Goal: Information Seeking & Learning: Learn about a topic

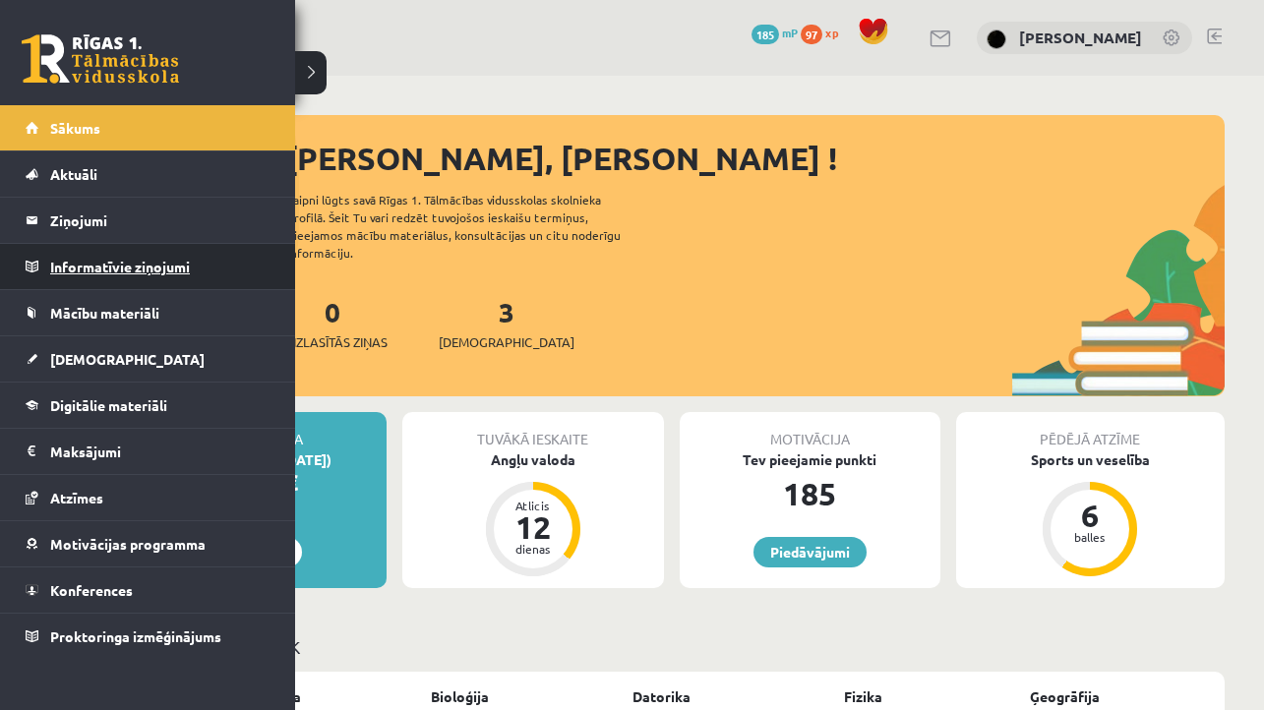
click at [92, 265] on legend "Informatīvie ziņojumi 0" at bounding box center [160, 266] width 220 height 45
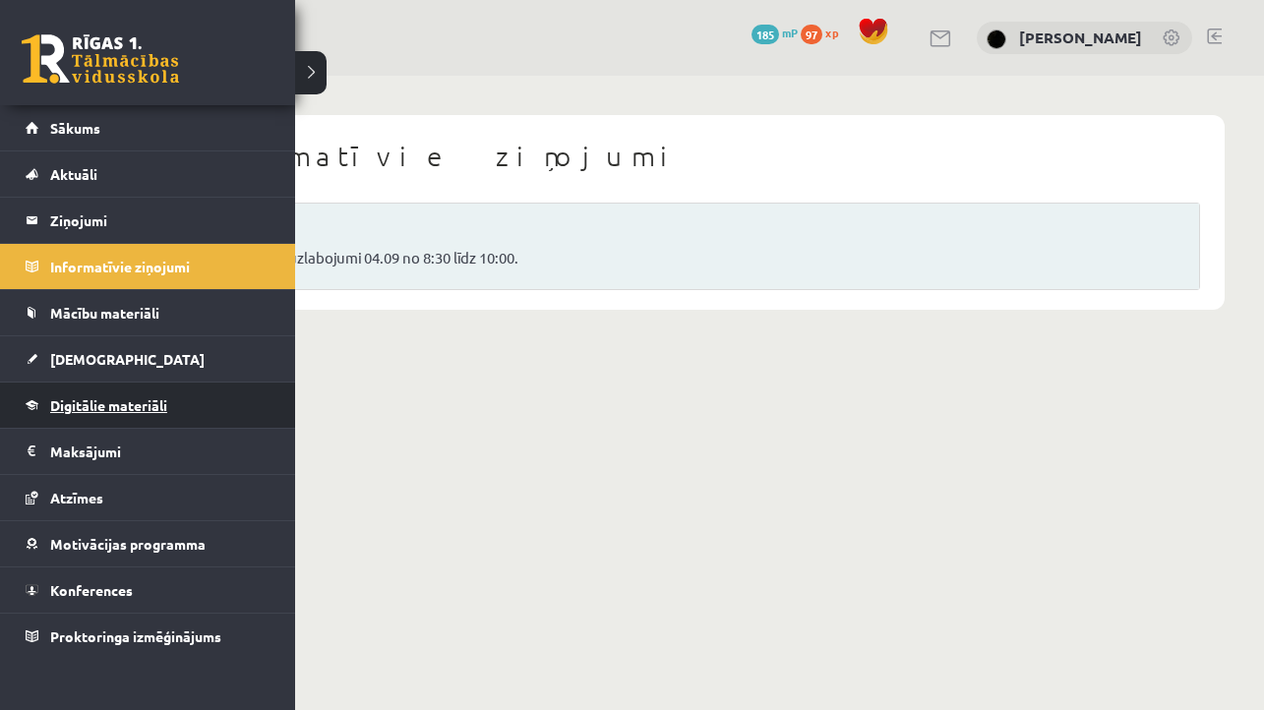
click at [81, 409] on span "Digitālie materiāli" at bounding box center [108, 405] width 117 height 18
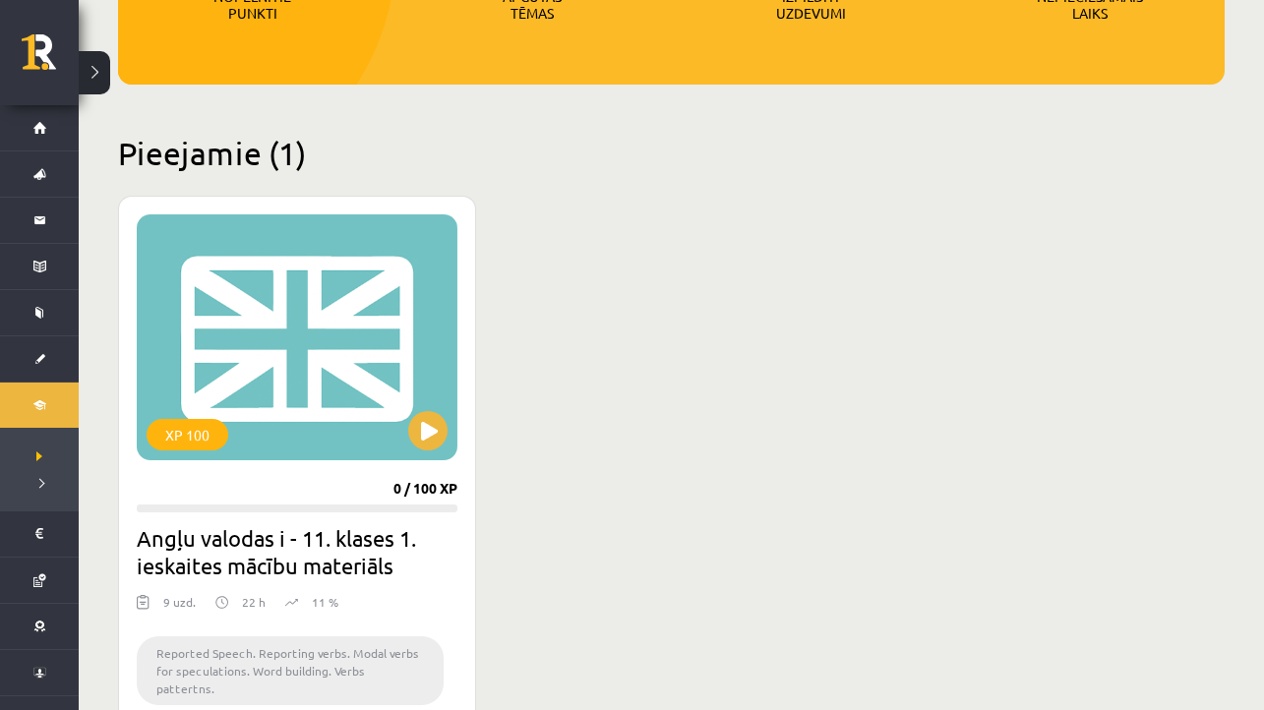
scroll to position [399, 0]
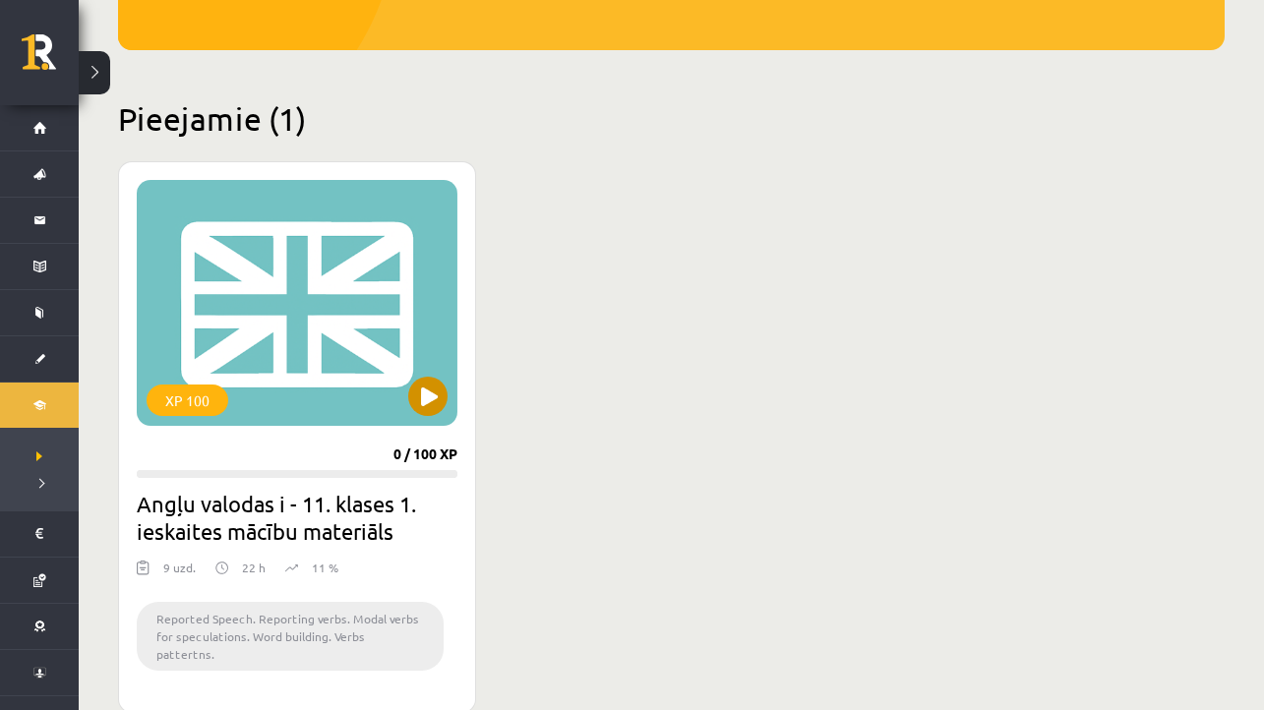
click at [433, 402] on button at bounding box center [427, 396] width 39 height 39
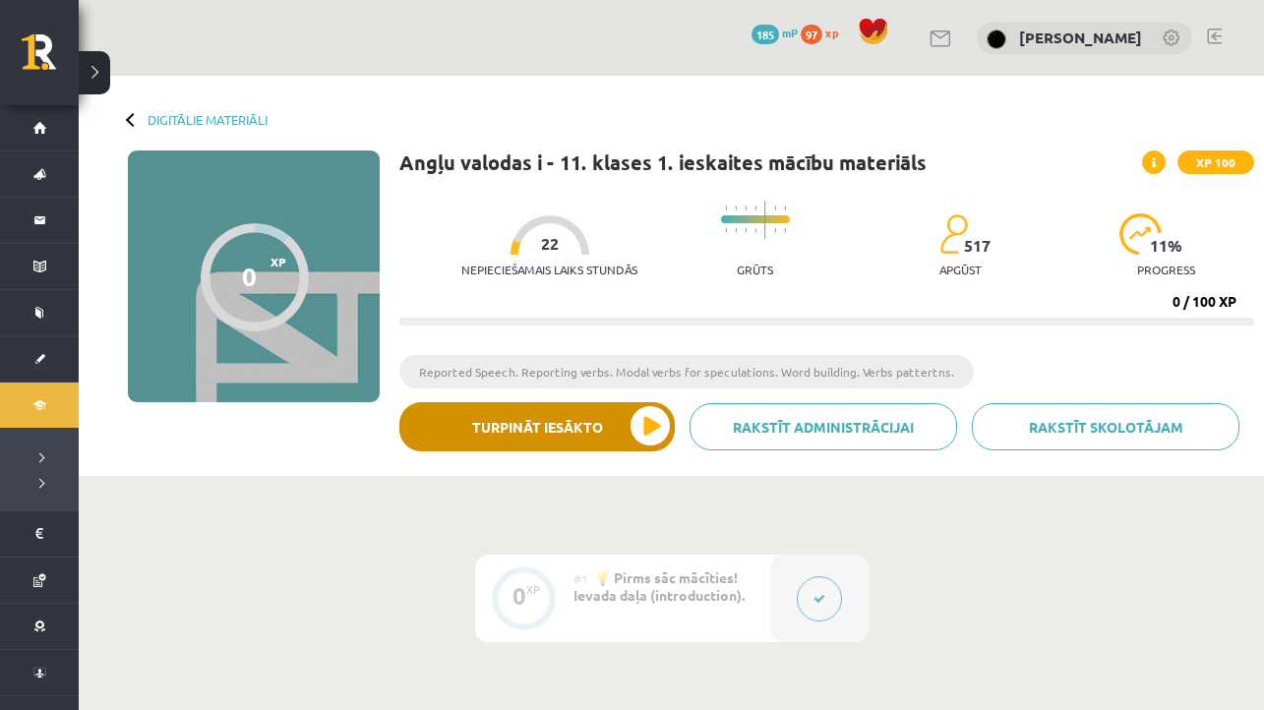
click at [644, 433] on button "Turpināt iesākto" at bounding box center [536, 426] width 275 height 49
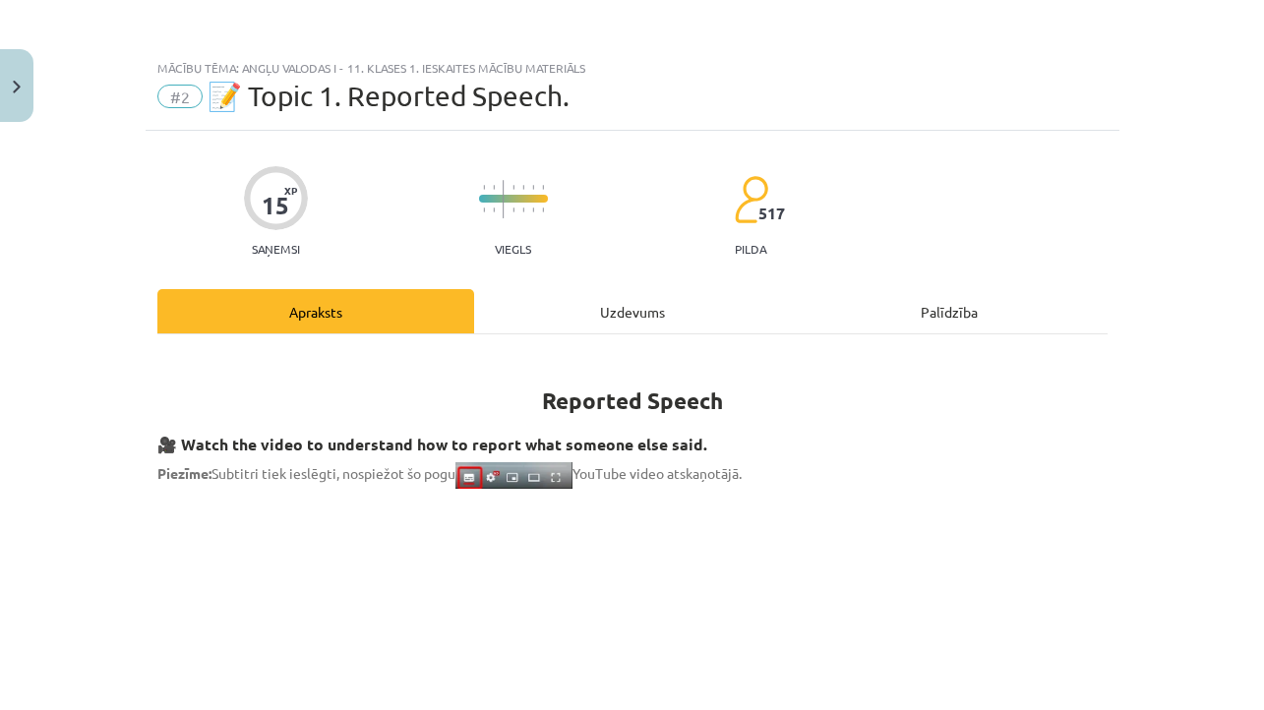
click at [599, 306] on div "Uzdevums" at bounding box center [632, 311] width 317 height 44
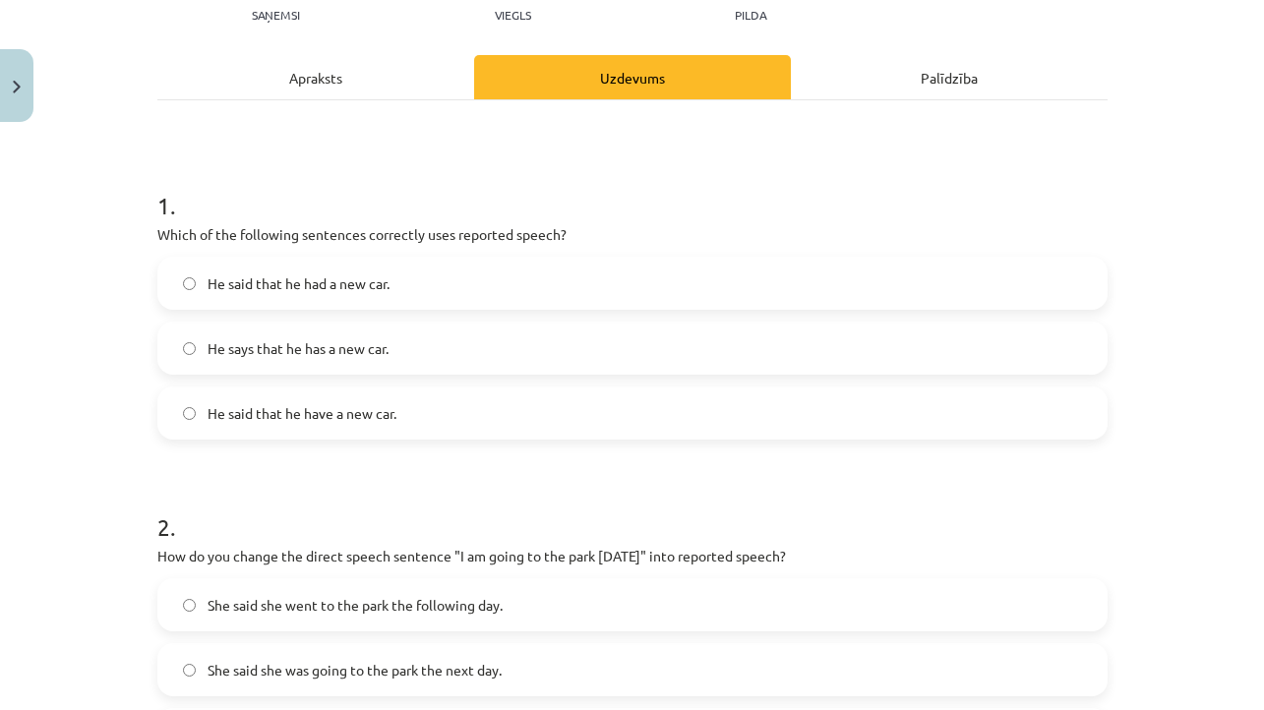
scroll to position [235, 0]
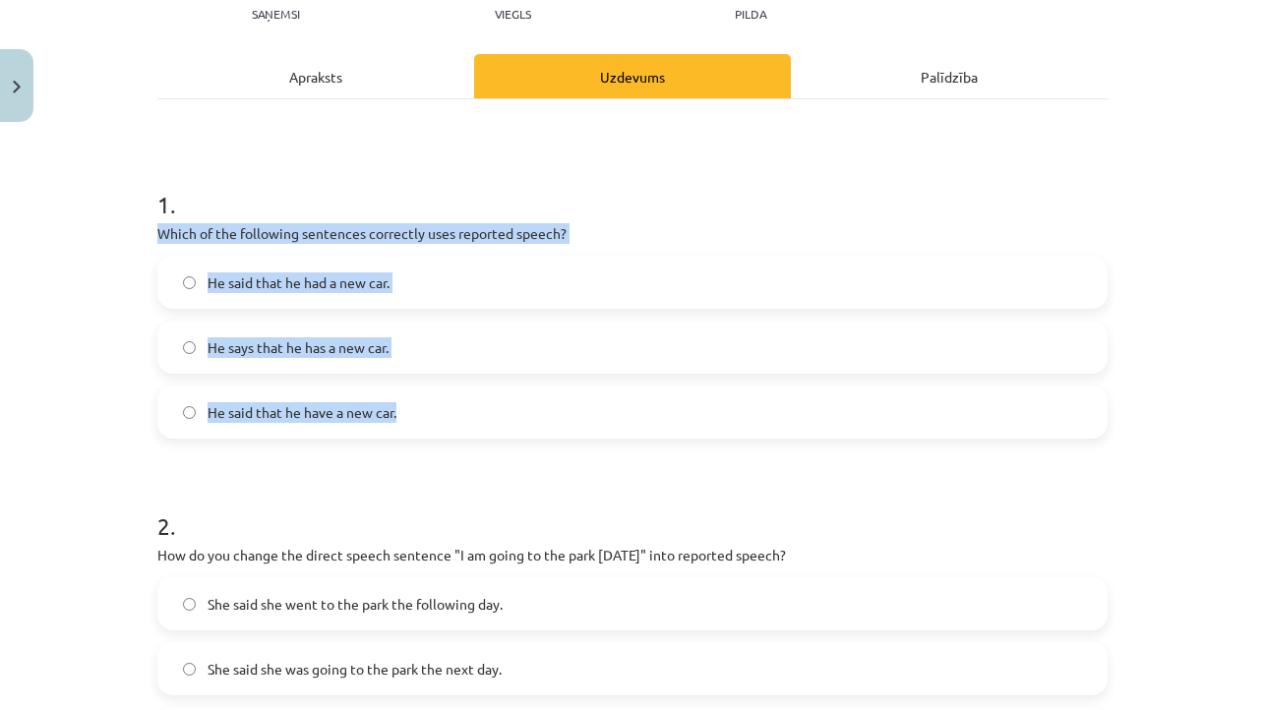
drag, startPoint x: 155, startPoint y: 229, endPoint x: 446, endPoint y: 421, distance: 347.9
copy div "Which of the following sentences correctly uses reported speech? He said that h…"
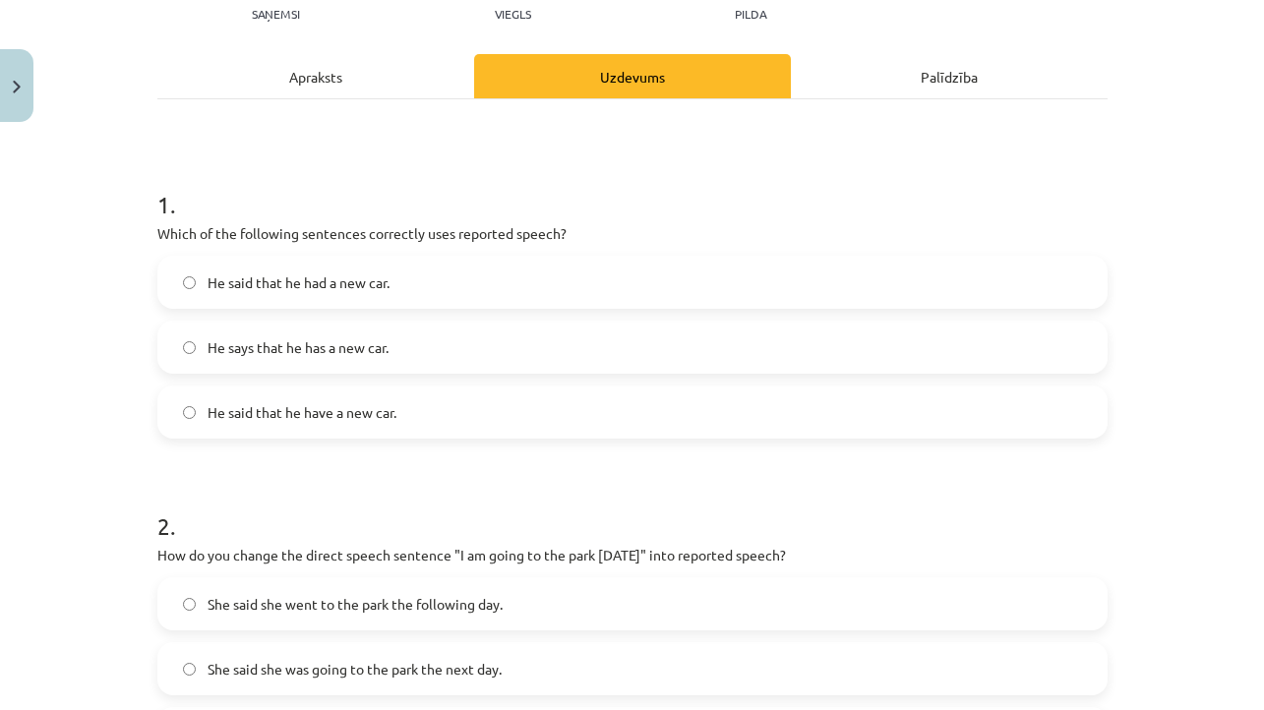
click at [435, 281] on label "He said that he had a new car." at bounding box center [632, 282] width 946 height 49
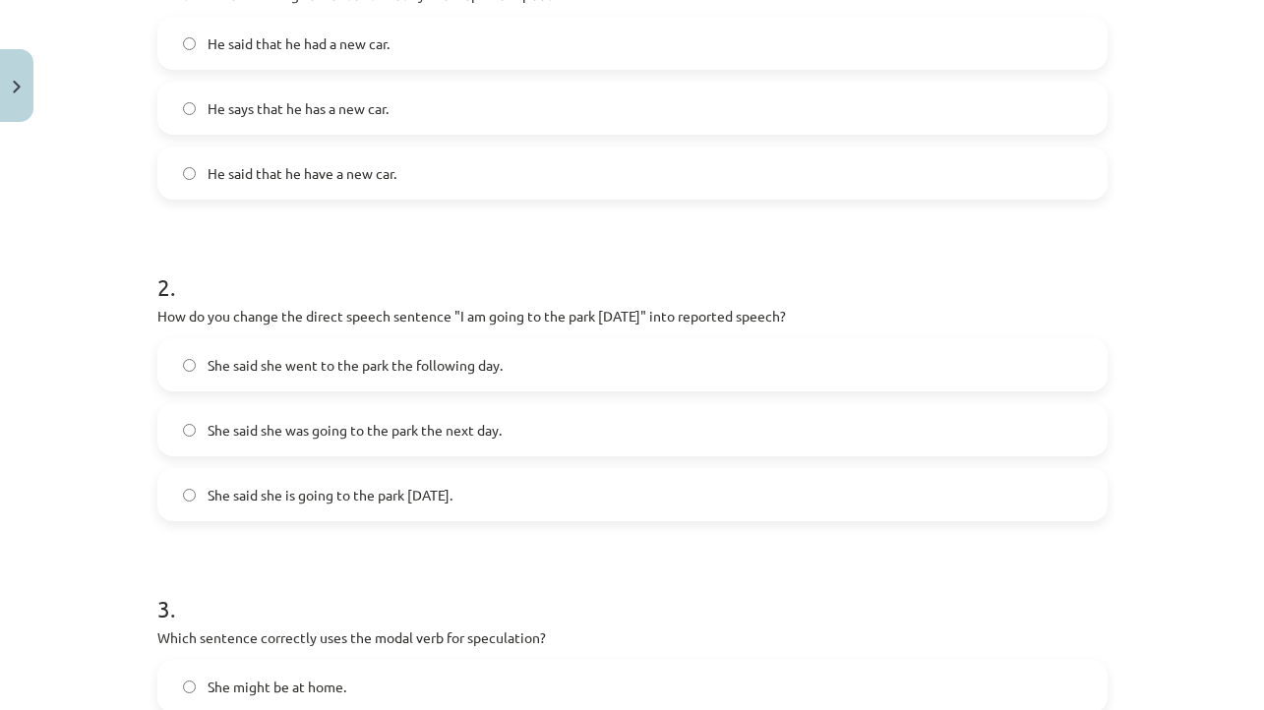
scroll to position [485, 0]
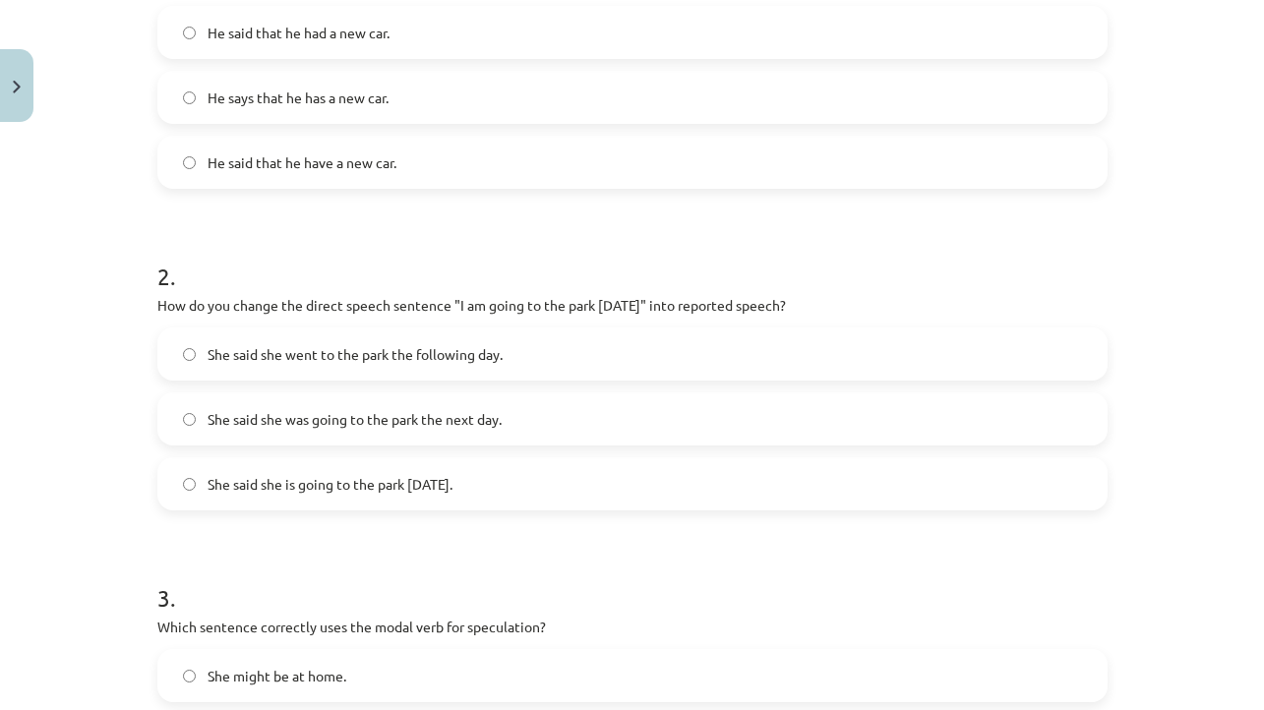
drag, startPoint x: 155, startPoint y: 300, endPoint x: 517, endPoint y: 503, distance: 414.1
click at [517, 504] on div "15 XP Saņemsi Viegls 517 pilda Apraksts Uzdevums Palīdzība 1 . Which of the fol…" at bounding box center [633, 650] width 974 height 2009
copy div "How do you change the direct speech sentence "I am going to the park tomorrow" …"
click at [524, 414] on label "She said she was going to the park the next day." at bounding box center [632, 419] width 946 height 49
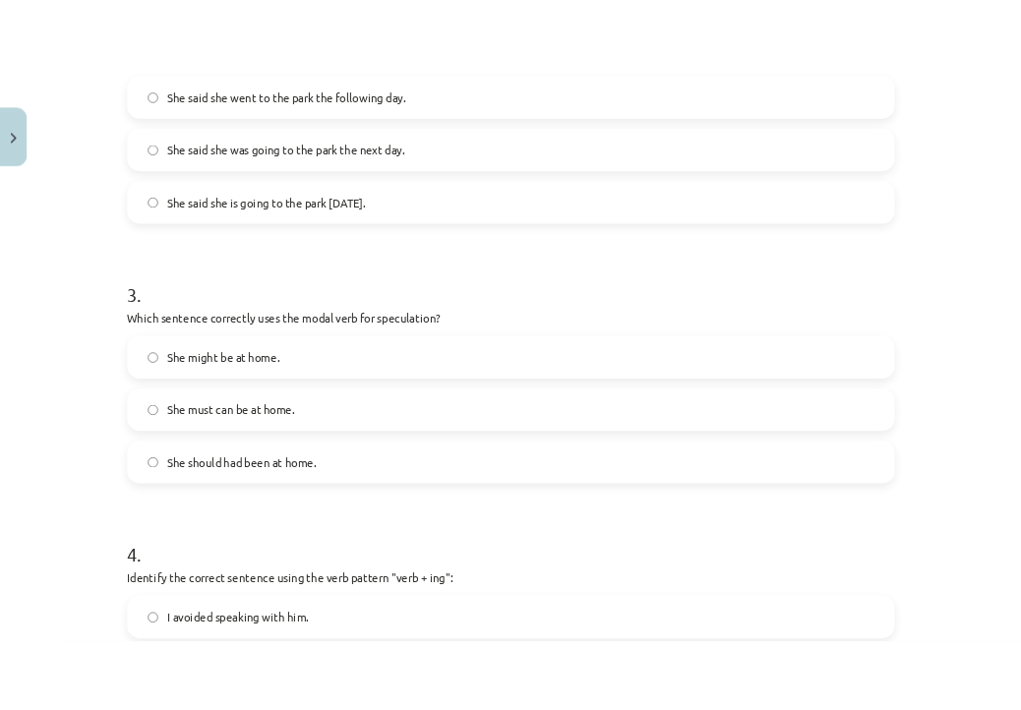
scroll to position [823, 0]
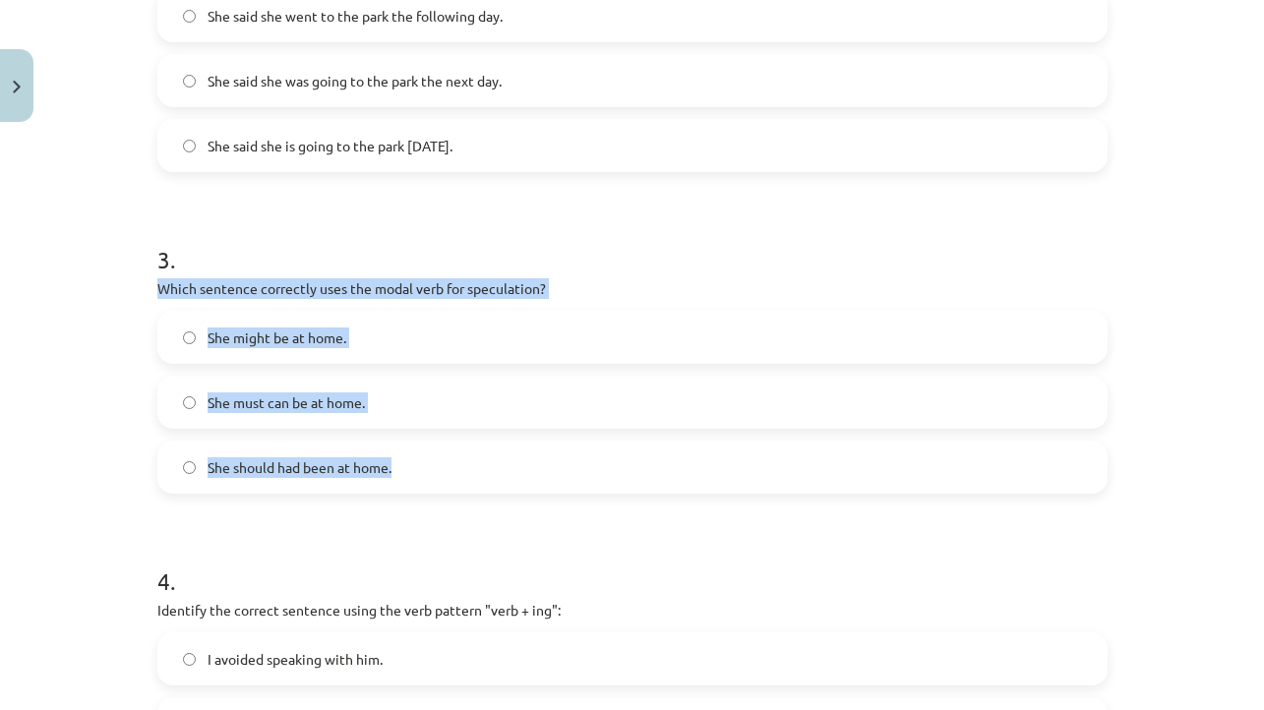
drag, startPoint x: 152, startPoint y: 286, endPoint x: 472, endPoint y: 485, distance: 376.5
click at [472, 485] on div "15 XP Saņemsi Viegls 517 pilda Apraksts Uzdevums Palīdzība 1 . Which of the fol…" at bounding box center [633, 311] width 974 height 2009
copy div "Which sentence correctly uses the modal verb for speculation? She might be at h…"
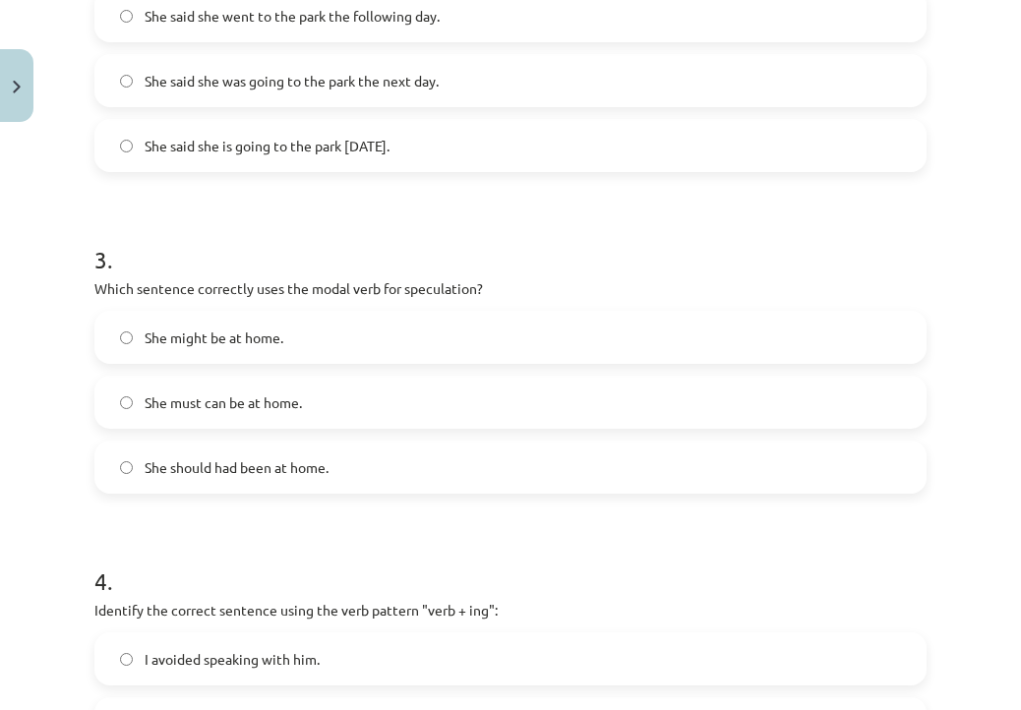
click at [469, 337] on label "She might be at home." at bounding box center [510, 337] width 828 height 49
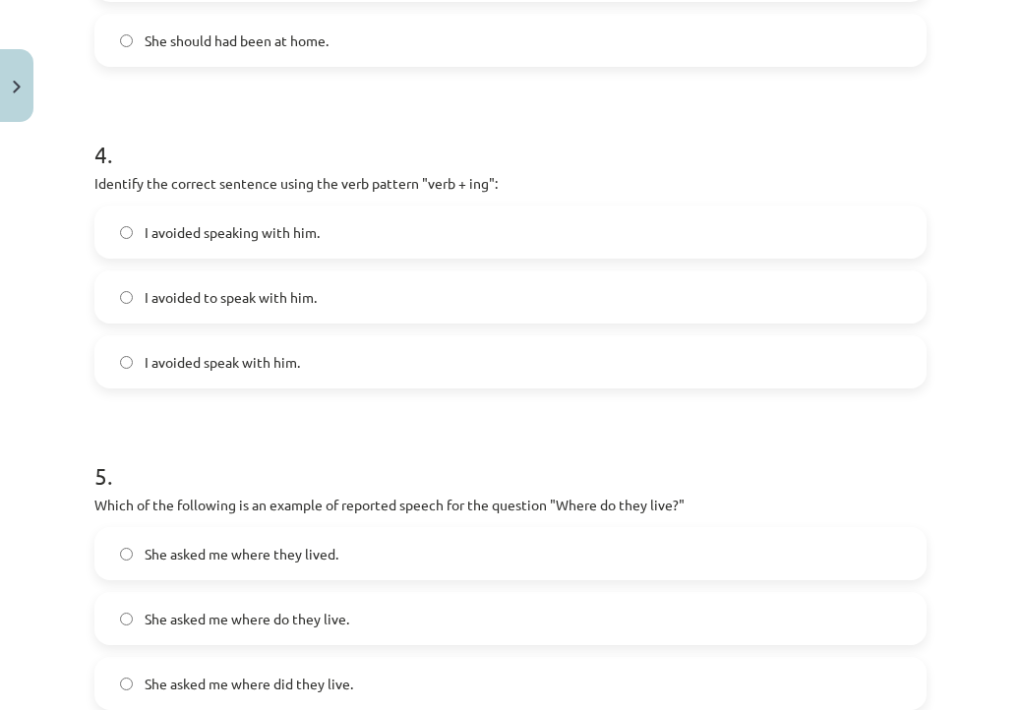
scroll to position [1245, 0]
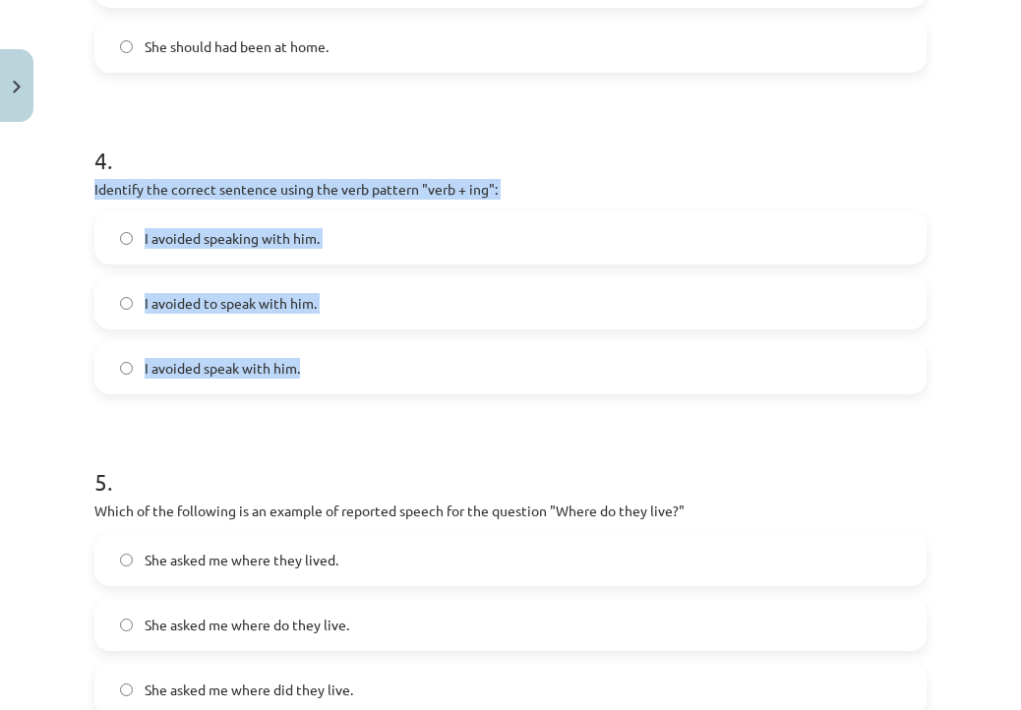
drag, startPoint x: 90, startPoint y: 188, endPoint x: 330, endPoint y: 373, distance: 303.0
copy div "Identify the correct sentence using the verb pattern "verb + ing": I avoided sp…"
click at [377, 378] on label "I avoided speak with him." at bounding box center [510, 367] width 828 height 49
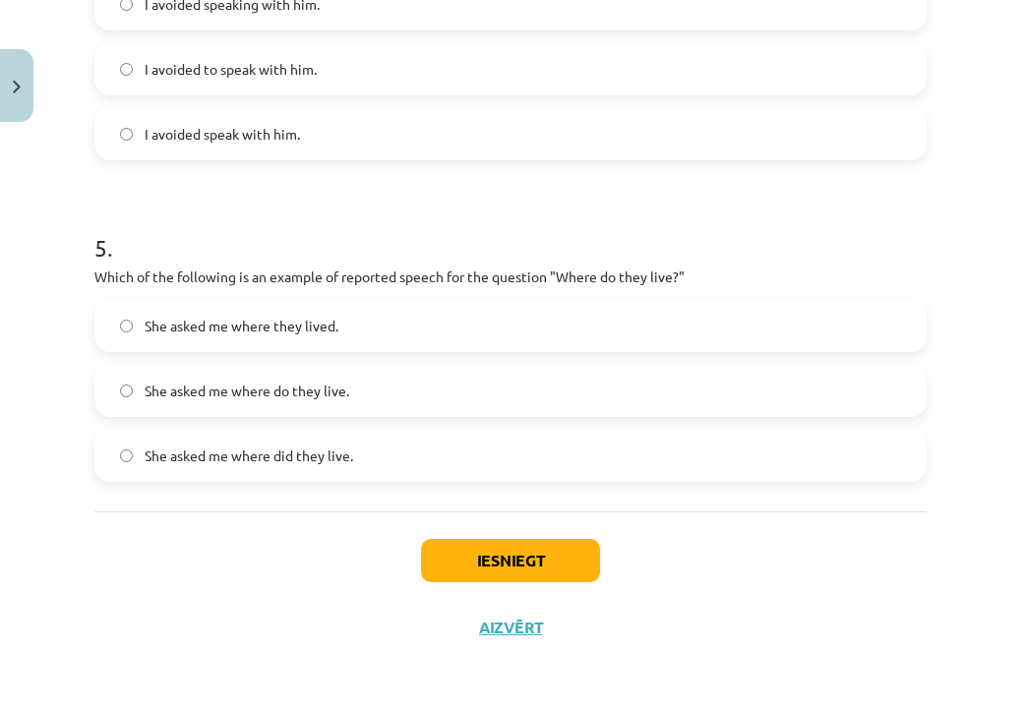
scroll to position [1482, 0]
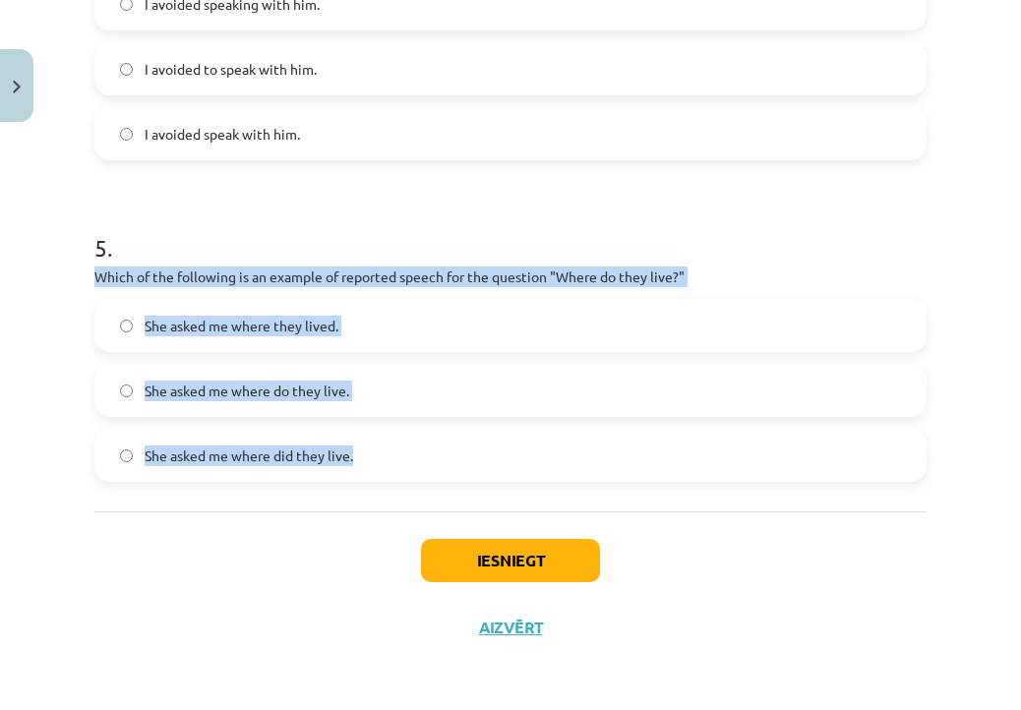
drag, startPoint x: 92, startPoint y: 270, endPoint x: 404, endPoint y: 468, distance: 369.8
copy div "Which of the following is an example of reported speech for the question "Where…"
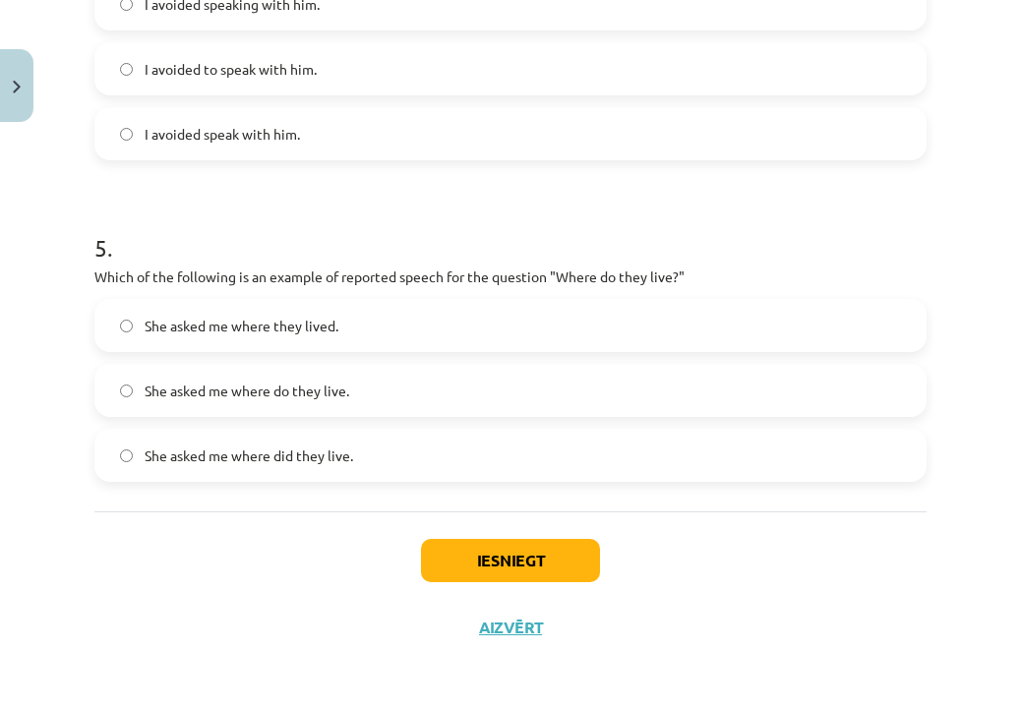
click at [442, 321] on label "She asked me where they lived." at bounding box center [510, 325] width 828 height 49
click at [541, 562] on button "Iesniegt" at bounding box center [510, 560] width 179 height 43
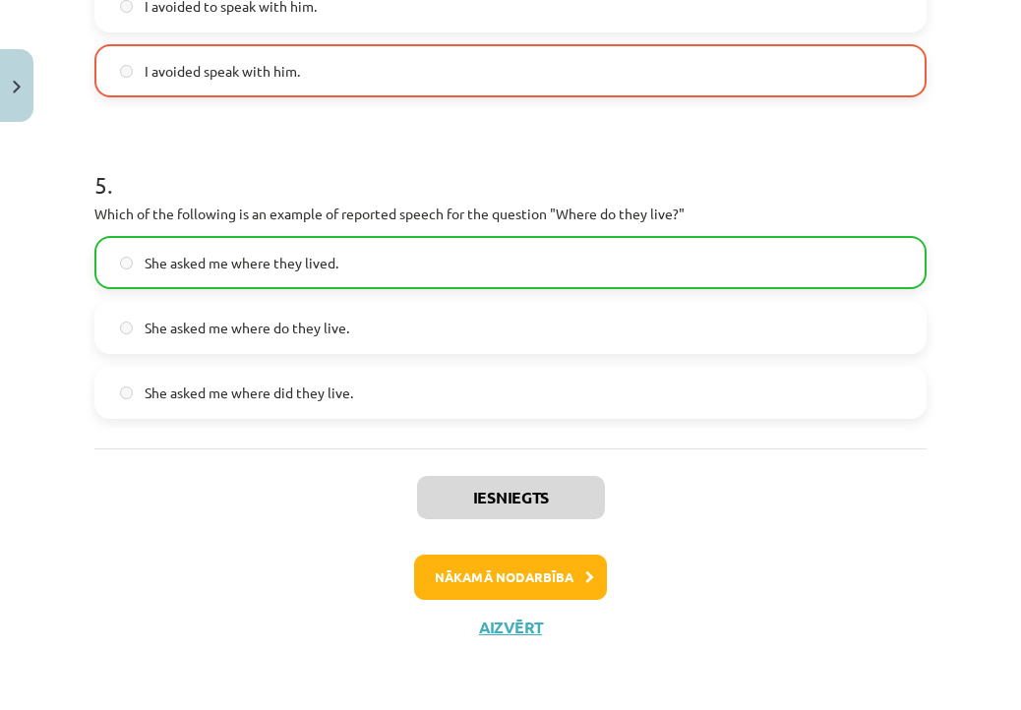
scroll to position [1544, 0]
click at [532, 591] on button "Nākamā nodarbība" at bounding box center [510, 577] width 193 height 45
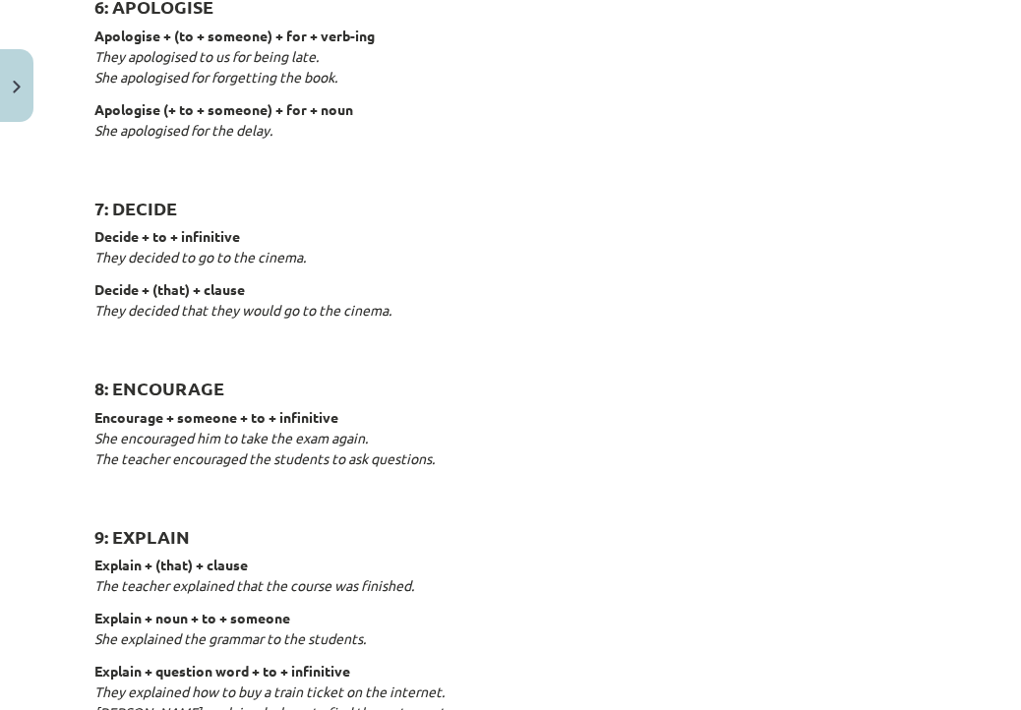
scroll to position [49, 0]
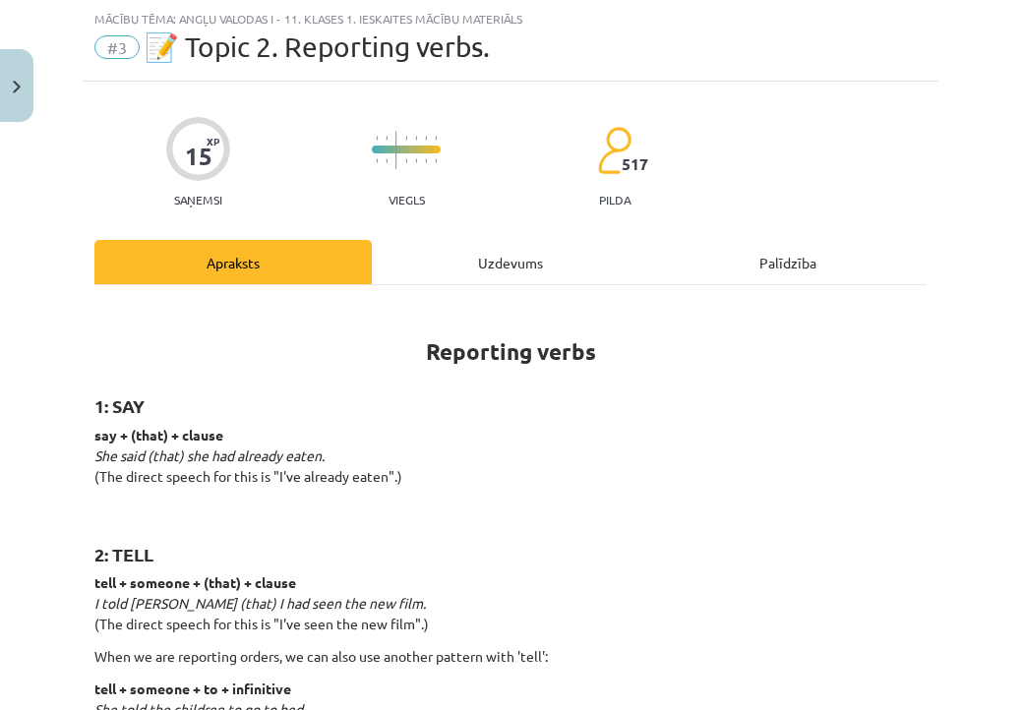
click at [510, 252] on div "Uzdevums" at bounding box center [510, 262] width 277 height 44
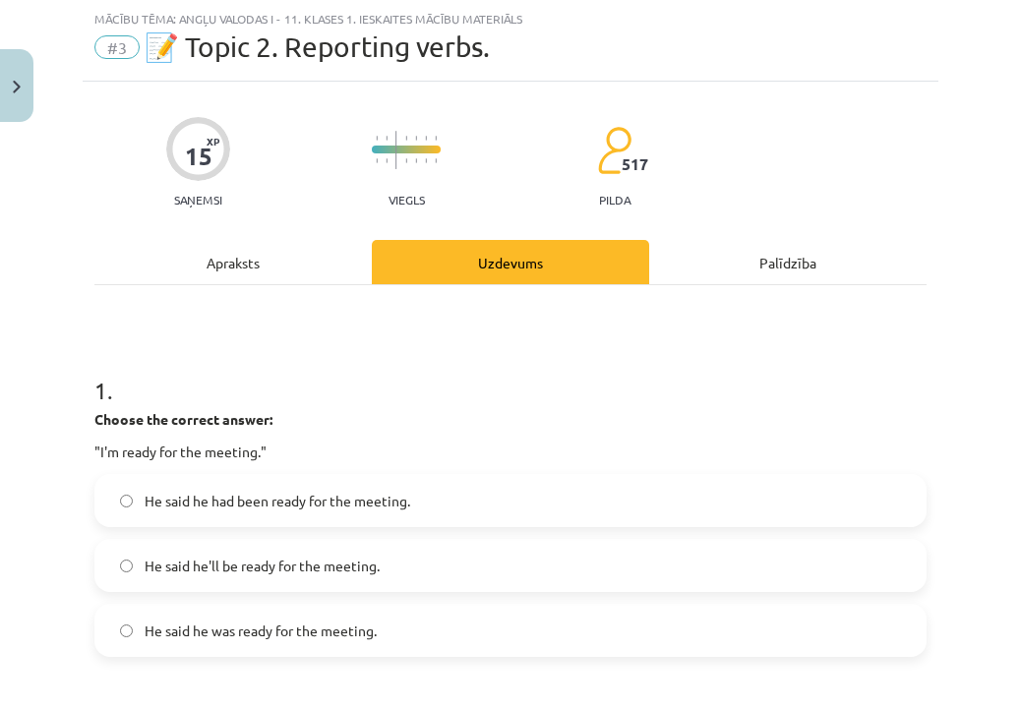
click at [282, 265] on div "Apraksts" at bounding box center [232, 262] width 277 height 44
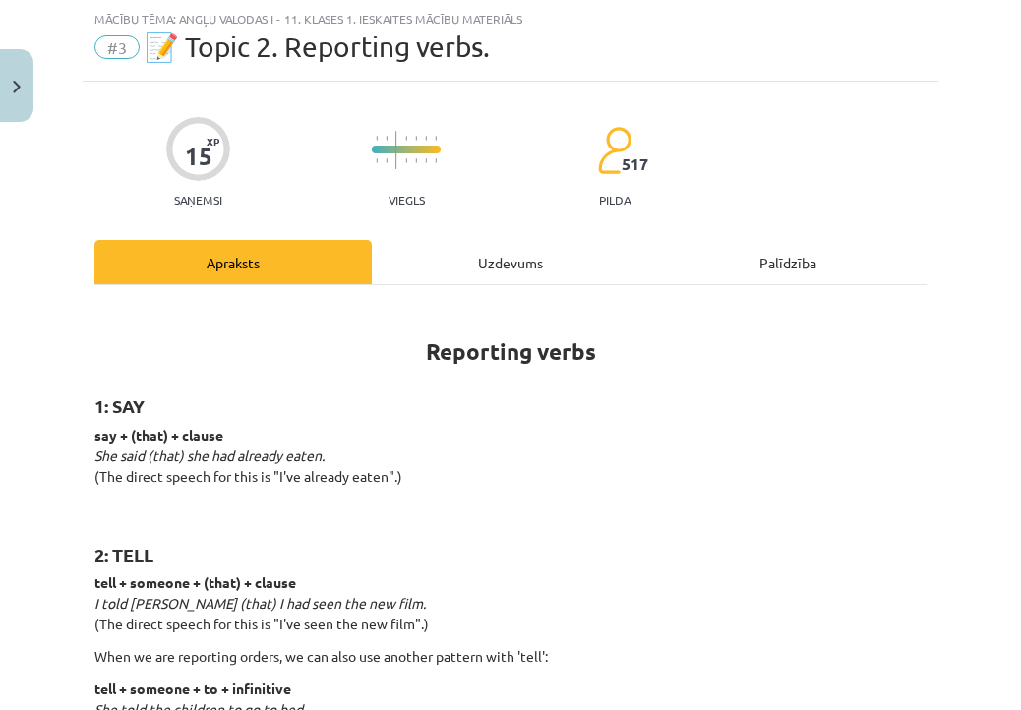
click at [515, 250] on div "Uzdevums" at bounding box center [510, 262] width 277 height 44
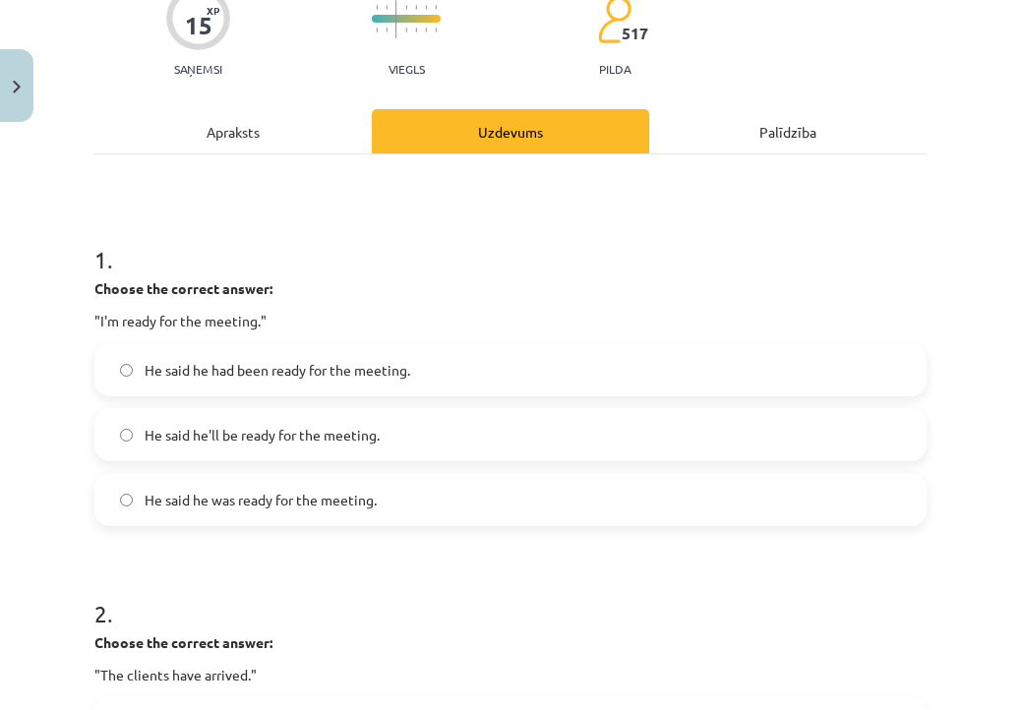
scroll to position [185, 0]
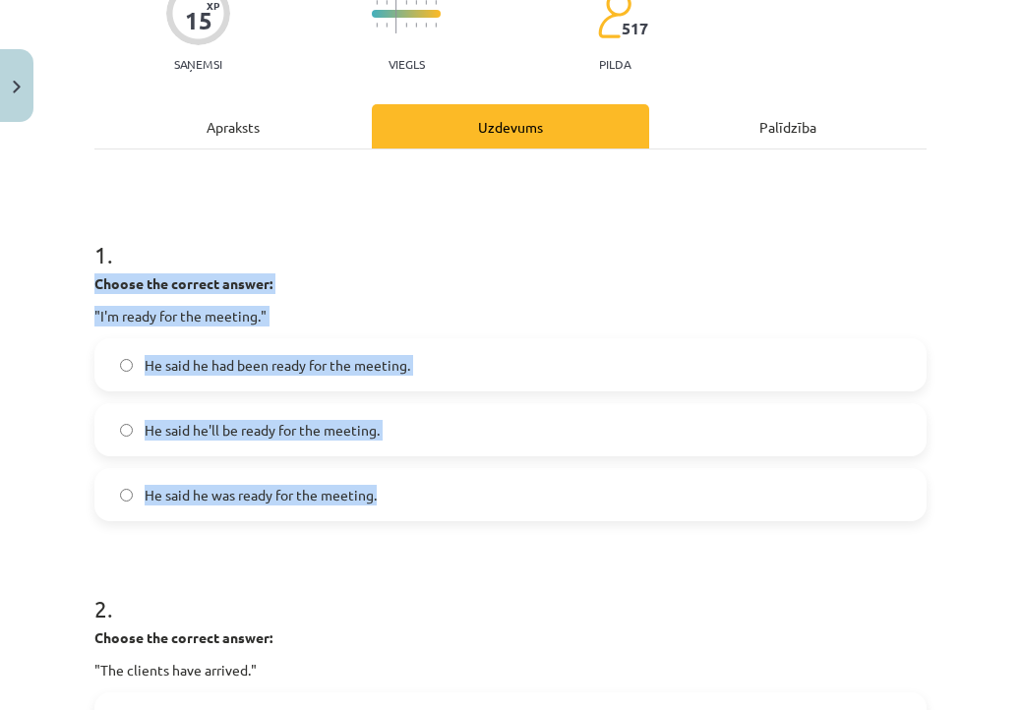
drag, startPoint x: 95, startPoint y: 281, endPoint x: 404, endPoint y: 503, distance: 380.0
click at [404, 503] on div "1 . Choose the correct answer: "I'm ready for the meeting." He said he had been…" at bounding box center [510, 364] width 832 height 315
copy div "Choose the correct answer: "I'm ready for the meeting." He said he had been rea…"
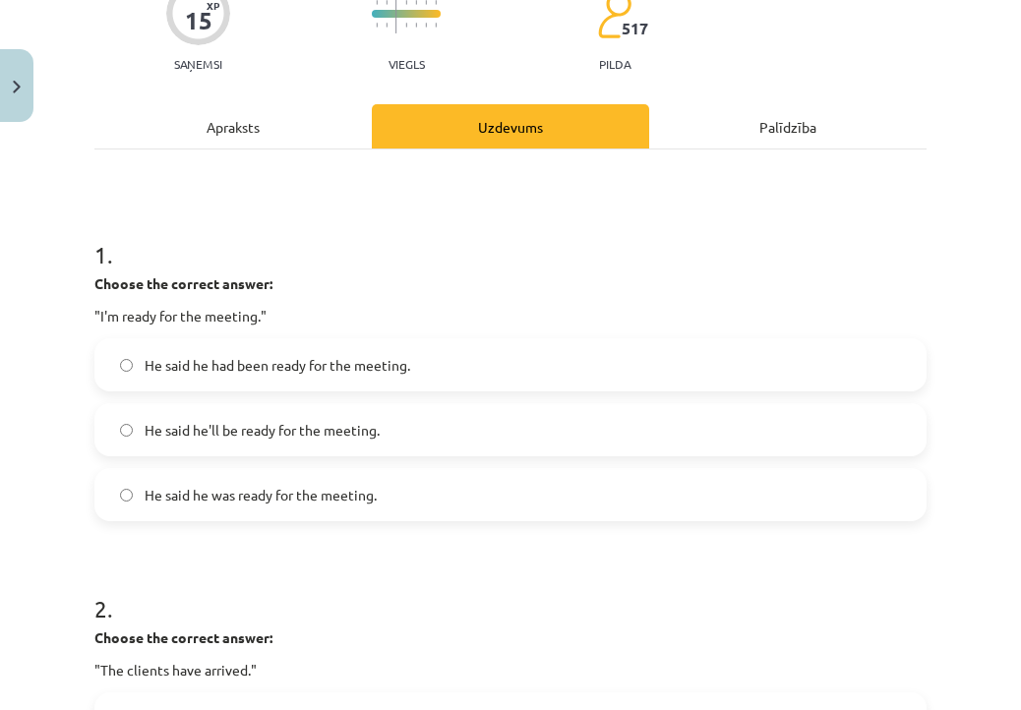
click at [459, 505] on label "He said he was ready for the meeting." at bounding box center [510, 494] width 828 height 49
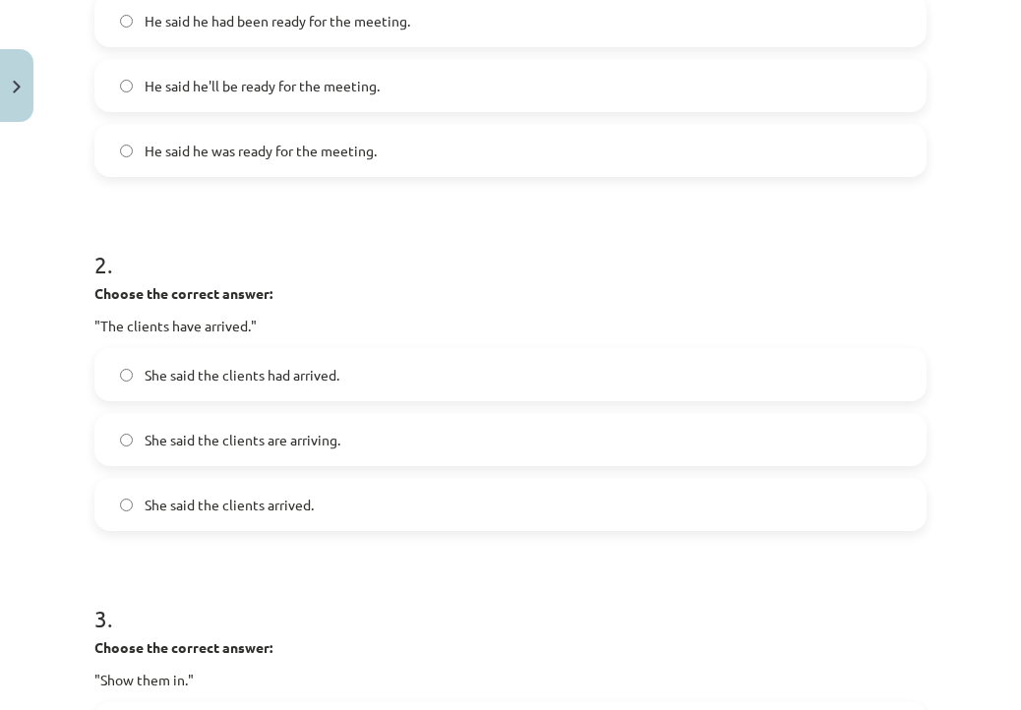
scroll to position [530, 0]
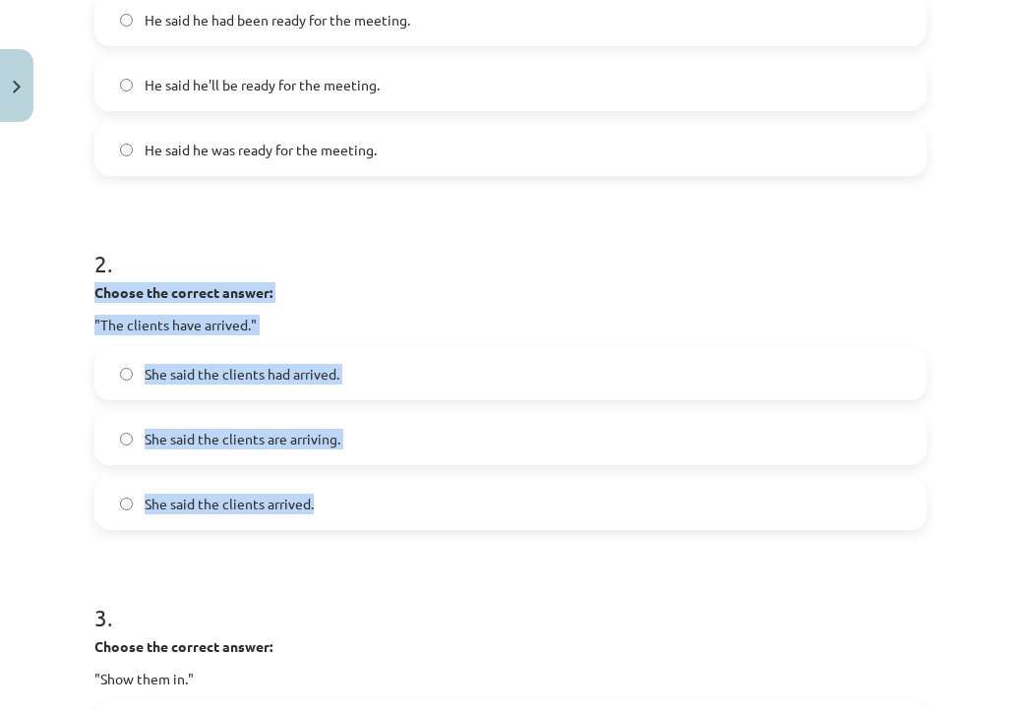
drag, startPoint x: 91, startPoint y: 287, endPoint x: 349, endPoint y: 520, distance: 347.6
click at [350, 521] on div "15 XP Saņemsi Viegls 517 pilda Apraksts Uzdevums Palīdzība 1 . Choose the corre…" at bounding box center [511, 686] width 856 height 2171
copy div "Choose the correct answer: "The clients have arrived." She said the clients had…"
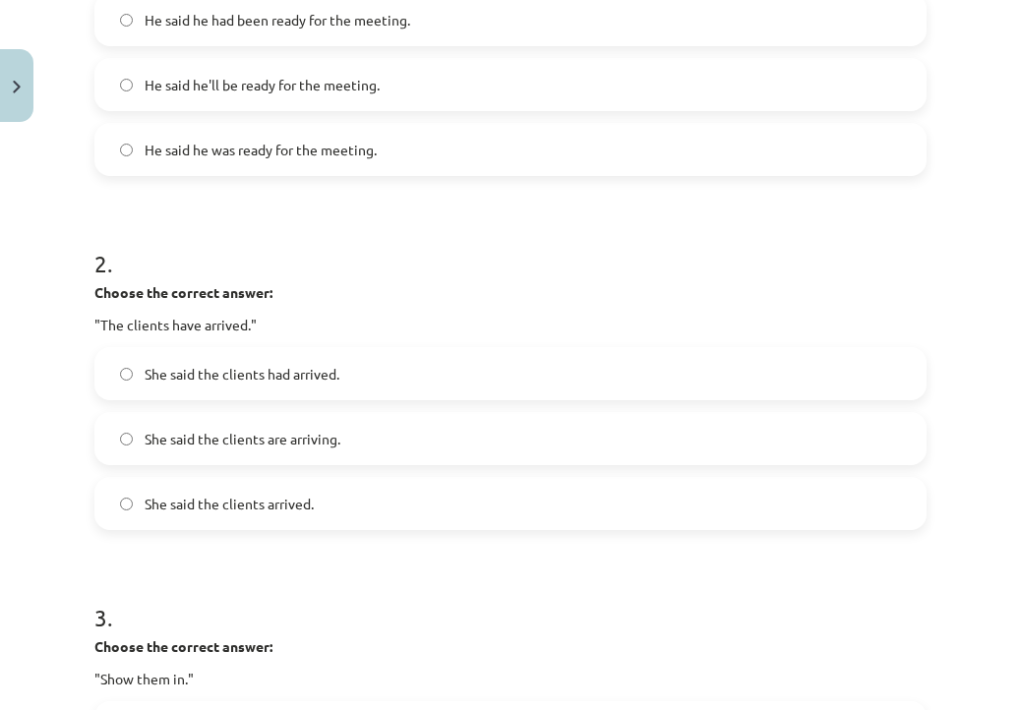
click at [499, 357] on label "She said the clients had arrived." at bounding box center [510, 373] width 828 height 49
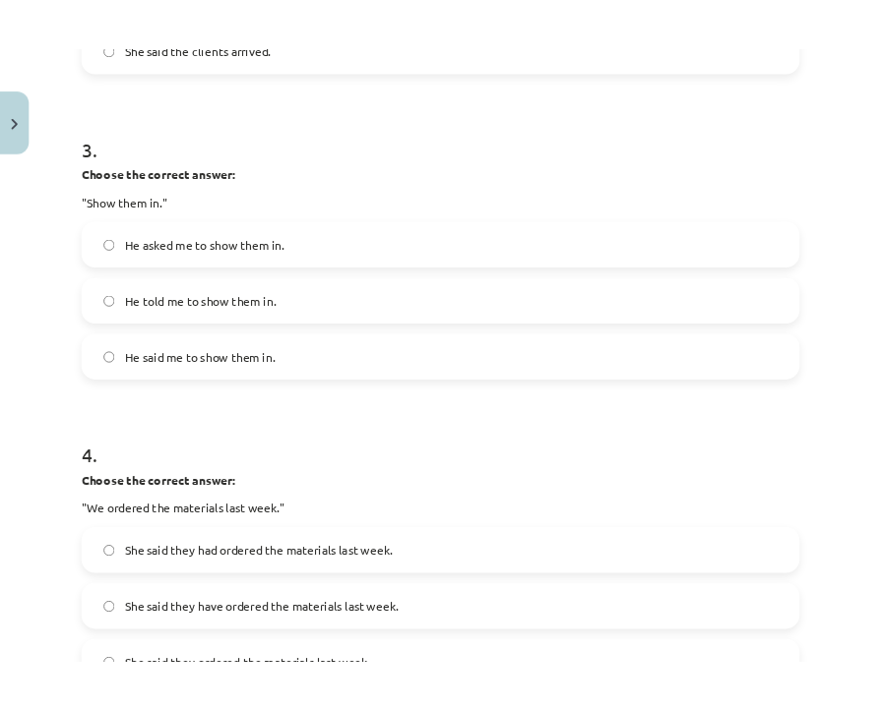
scroll to position [1040, 0]
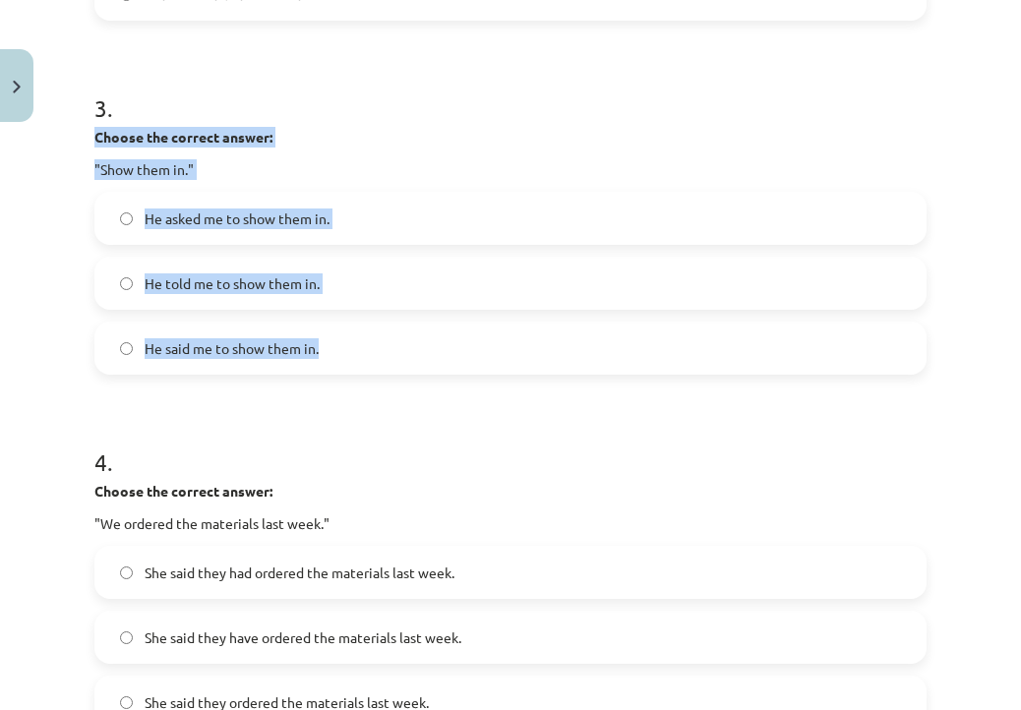
drag, startPoint x: 92, startPoint y: 134, endPoint x: 354, endPoint y: 349, distance: 339.0
click at [354, 349] on div "15 XP Saņemsi Viegls 517 pilda Apraksts Uzdevums Palīdzība 1 . Choose the corre…" at bounding box center [511, 176] width 856 height 2171
copy div "Choose the correct answer: "Show them in." He asked me to show them in. He told…"
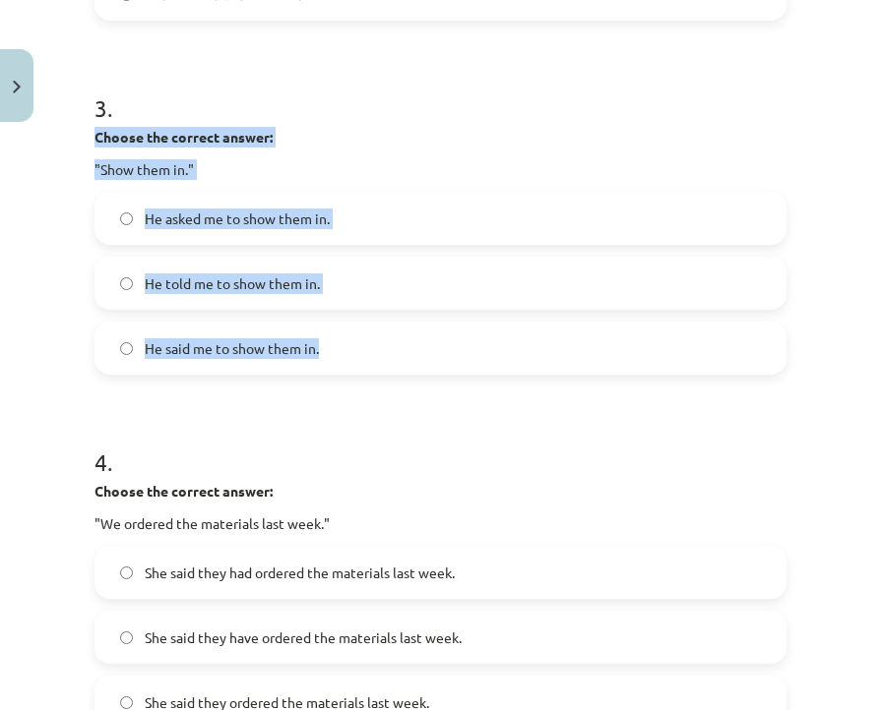
click at [380, 276] on label "He told me to show them in." at bounding box center [440, 283] width 688 height 49
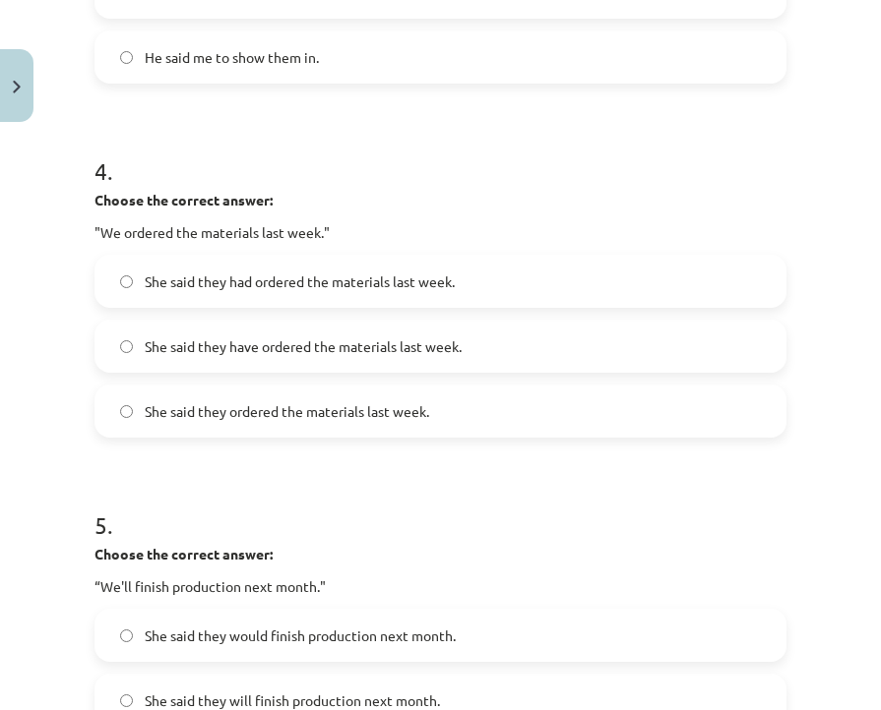
scroll to position [1329, 0]
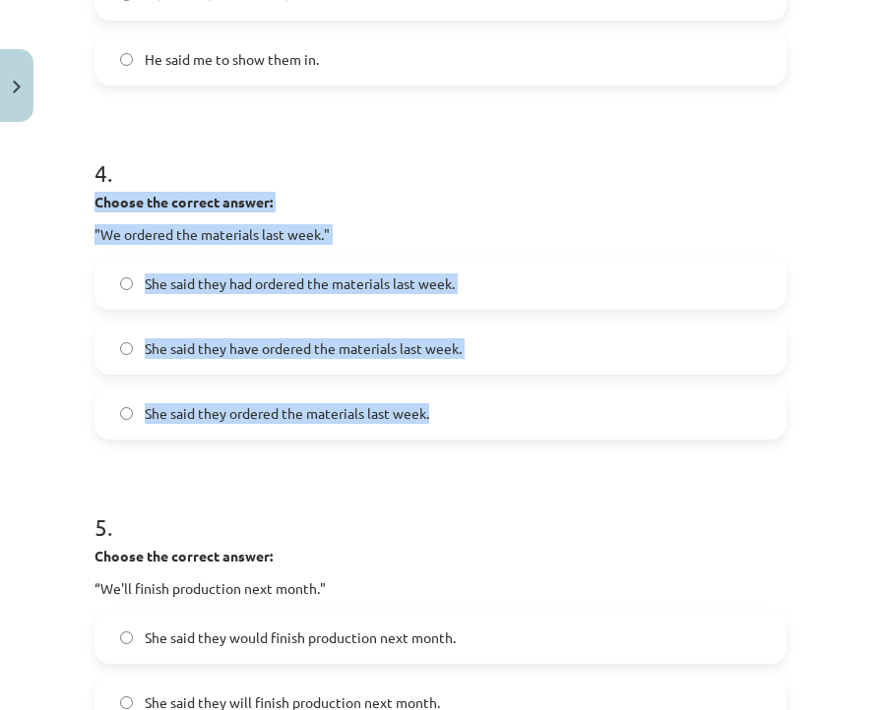
drag, startPoint x: 94, startPoint y: 199, endPoint x: 449, endPoint y: 424, distance: 419.8
click at [449, 424] on div "4 . Choose the correct answer: "We ordered the materials last week." She said t…" at bounding box center [440, 282] width 692 height 315
copy div "Choose the correct answer: "We ordered the materials last week." She said they …"
click at [511, 290] on label "She said they had ordered the materials last week." at bounding box center [440, 283] width 688 height 49
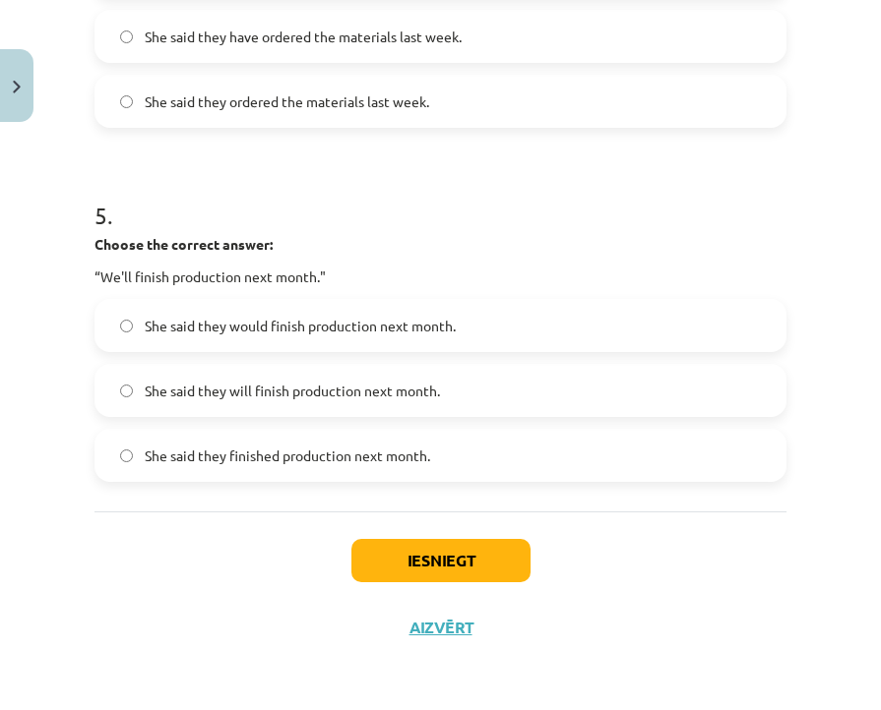
scroll to position [1644, 0]
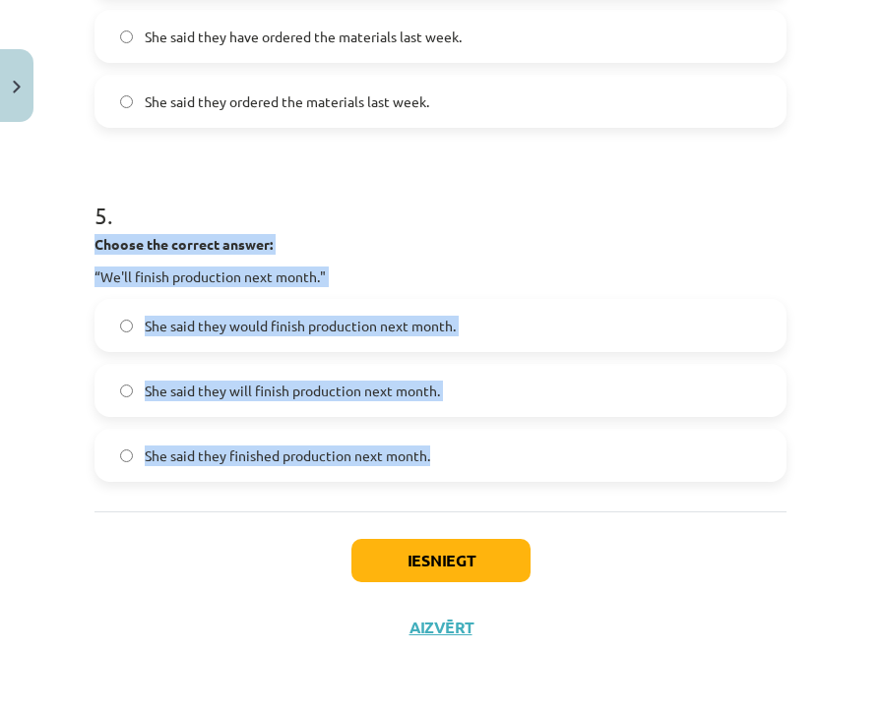
drag, startPoint x: 96, startPoint y: 237, endPoint x: 467, endPoint y: 467, distance: 436.5
click at [467, 467] on div "5 . Choose the correct answer: “We'll finish production next month." She said t…" at bounding box center [440, 324] width 692 height 315
copy div "Choose the correct answer: “We'll finish production next month." She said they …"
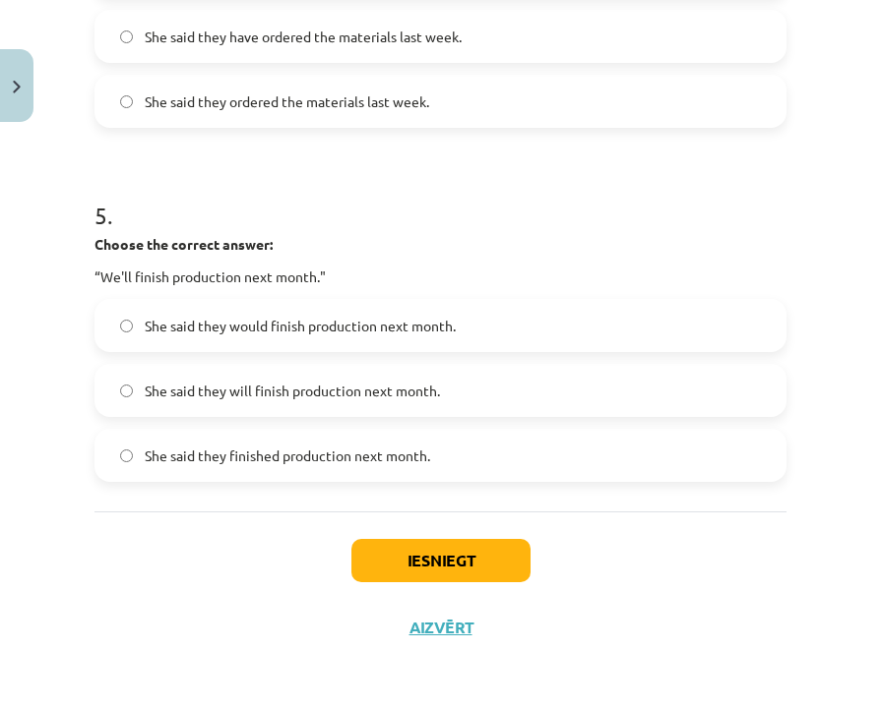
click at [471, 322] on label "She said they would finish production next month." at bounding box center [440, 325] width 688 height 49
click at [448, 560] on button "Iesniegt" at bounding box center [440, 560] width 179 height 43
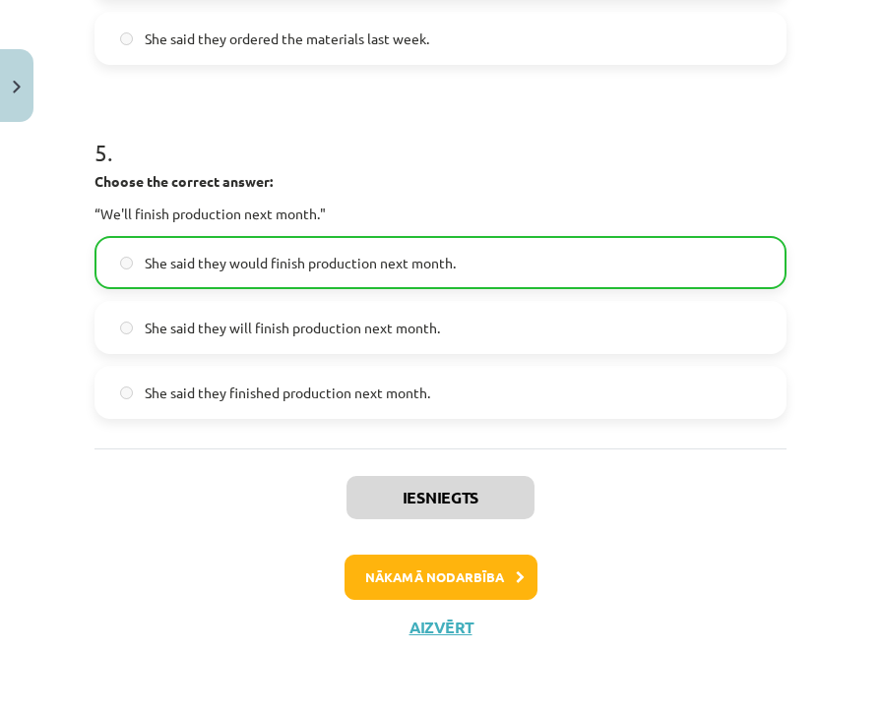
scroll to position [1706, 0]
click at [443, 625] on button "Aizvērt" at bounding box center [440, 628] width 75 height 20
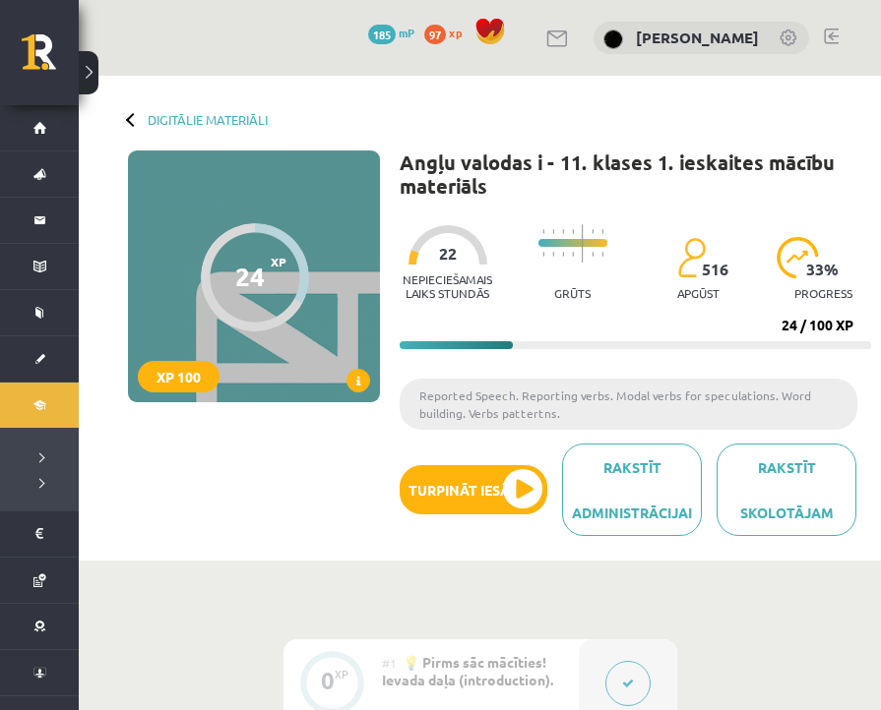
scroll to position [0, 0]
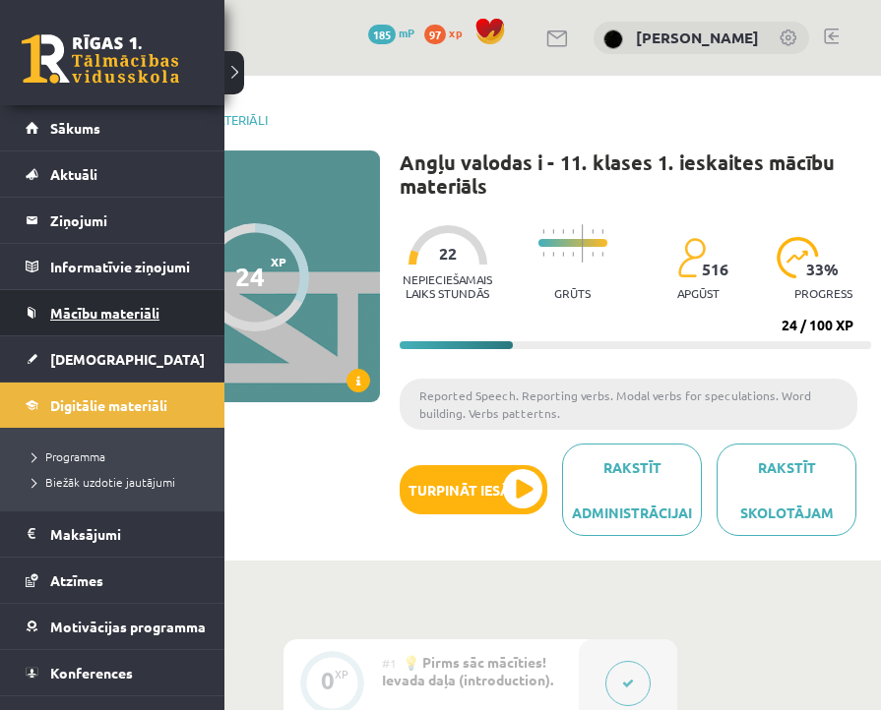
click at [113, 313] on span "Mācību materiāli" at bounding box center [104, 313] width 109 height 18
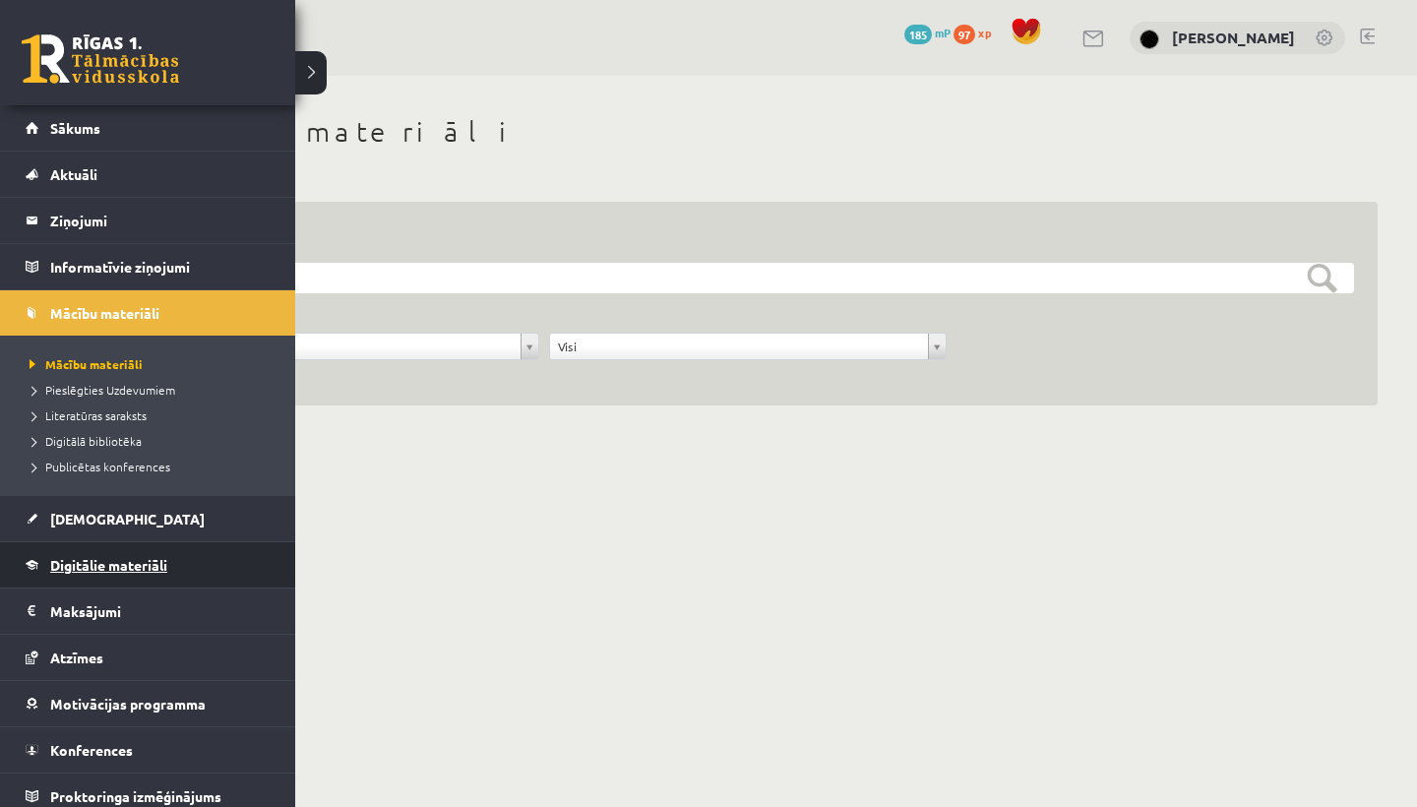
click at [72, 574] on link "Digitālie materiāli" at bounding box center [148, 564] width 245 height 45
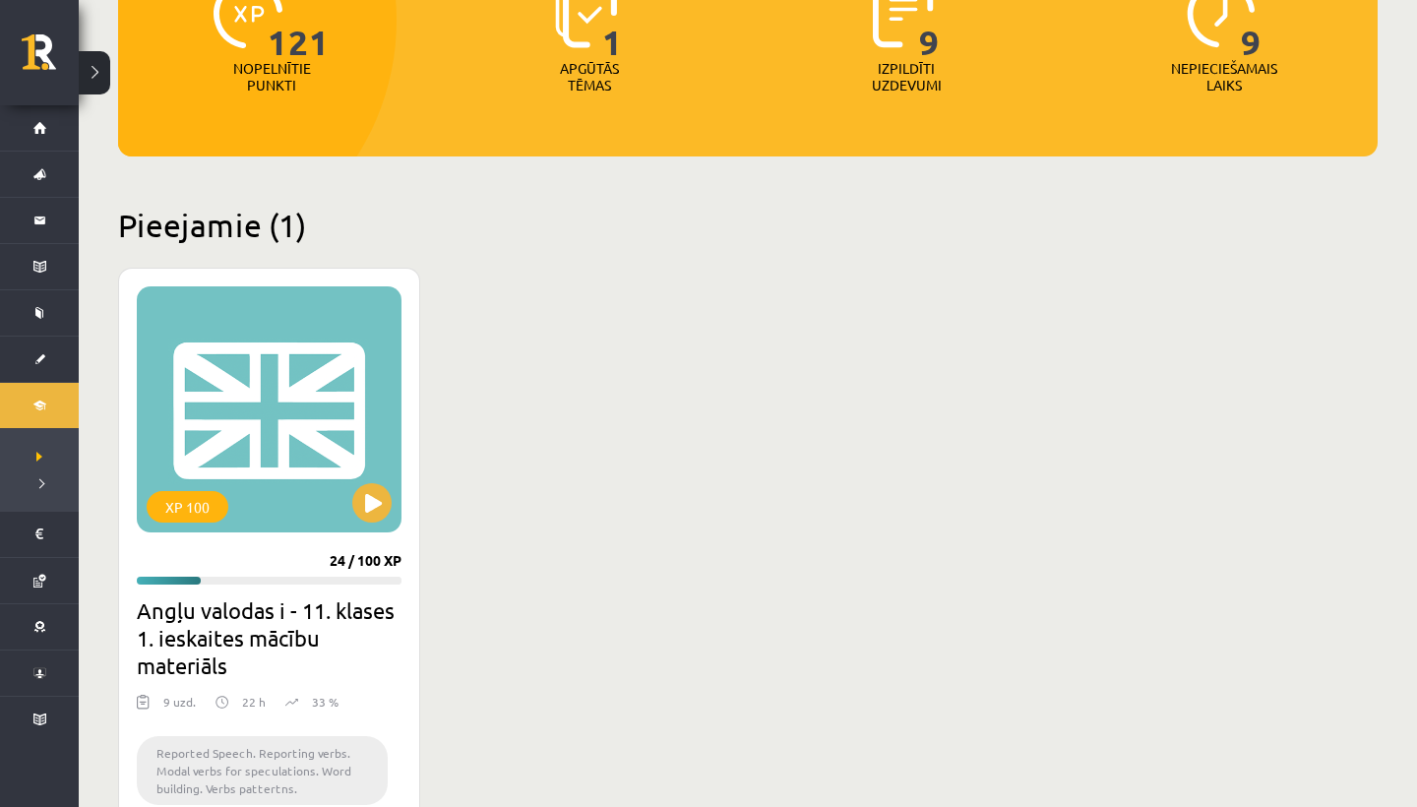
scroll to position [402, 0]
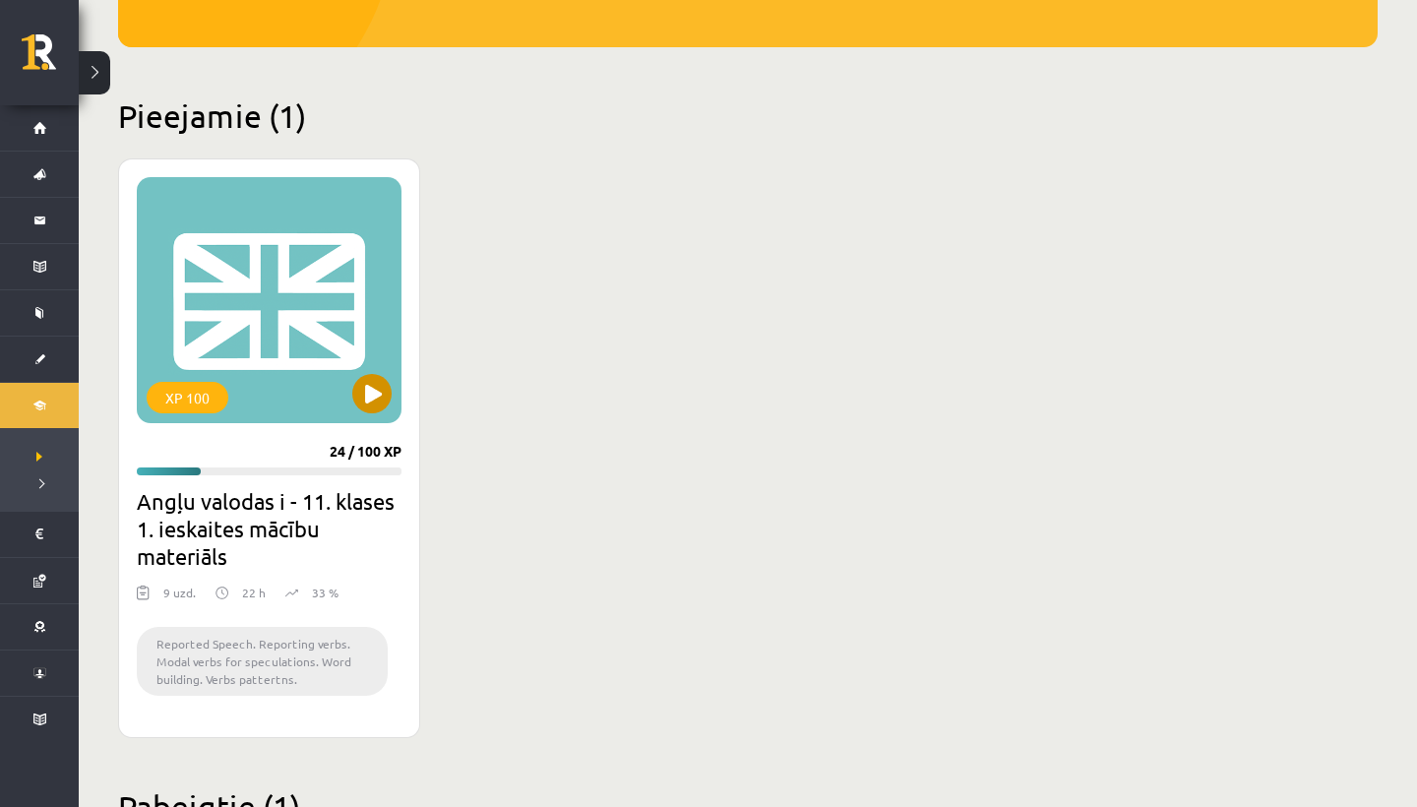
click at [375, 394] on button at bounding box center [371, 393] width 39 height 39
